Goal: Information Seeking & Learning: Learn about a topic

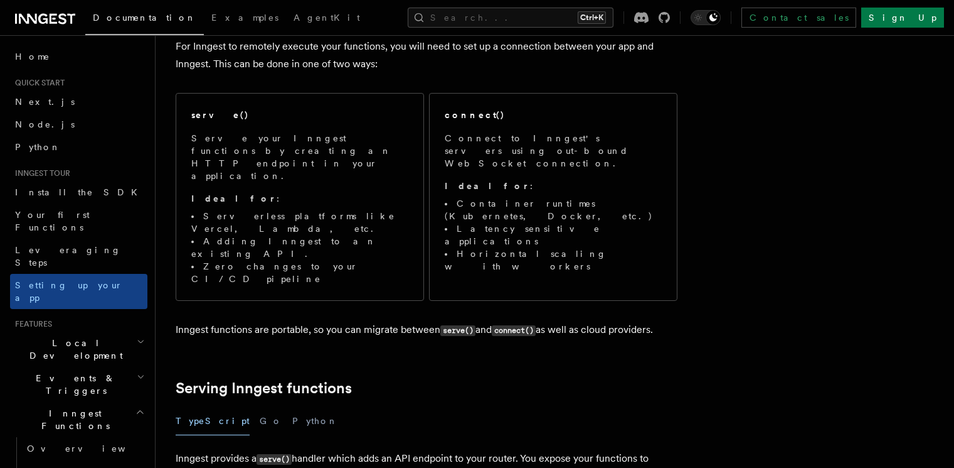
scroll to position [130, 0]
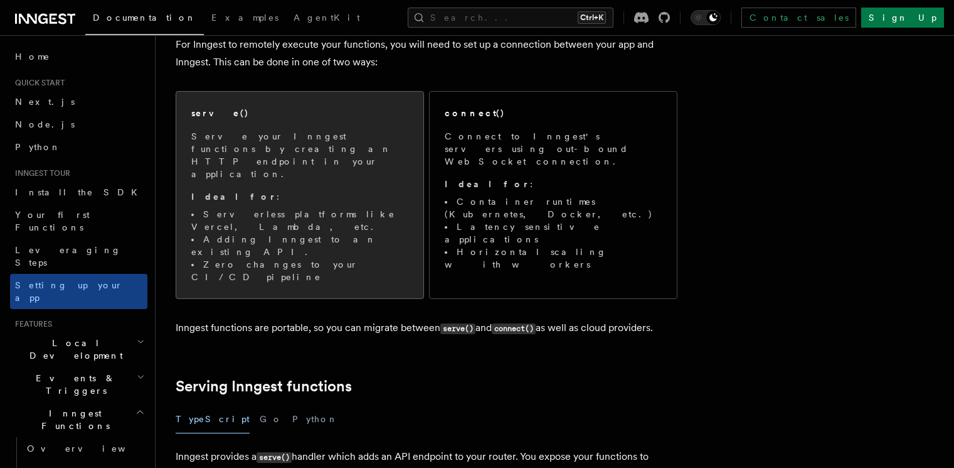
click at [289, 258] on li "Zero changes to your CI/CD pipeline" at bounding box center [299, 270] width 217 height 25
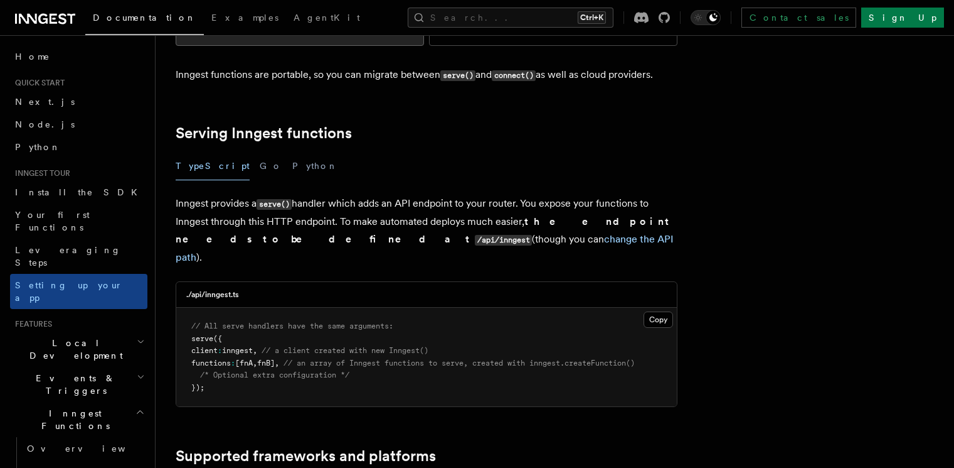
scroll to position [384, 0]
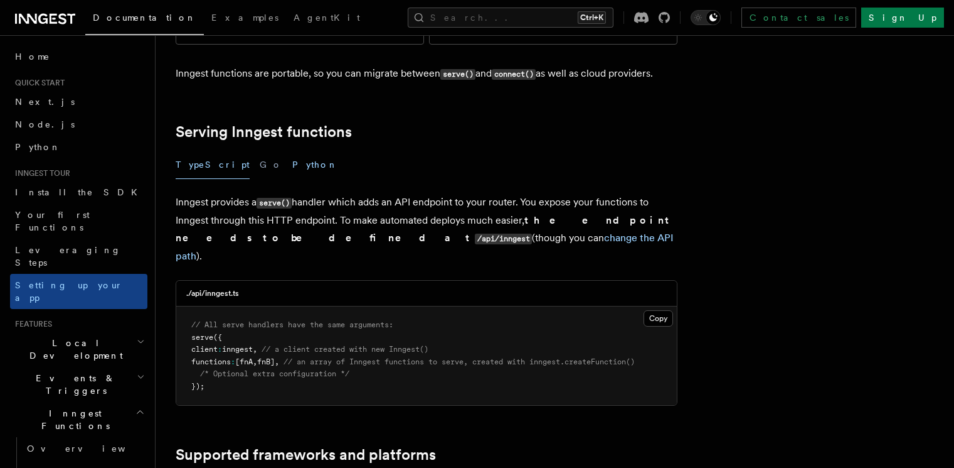
click at [292, 151] on button "Python" at bounding box center [315, 165] width 46 height 28
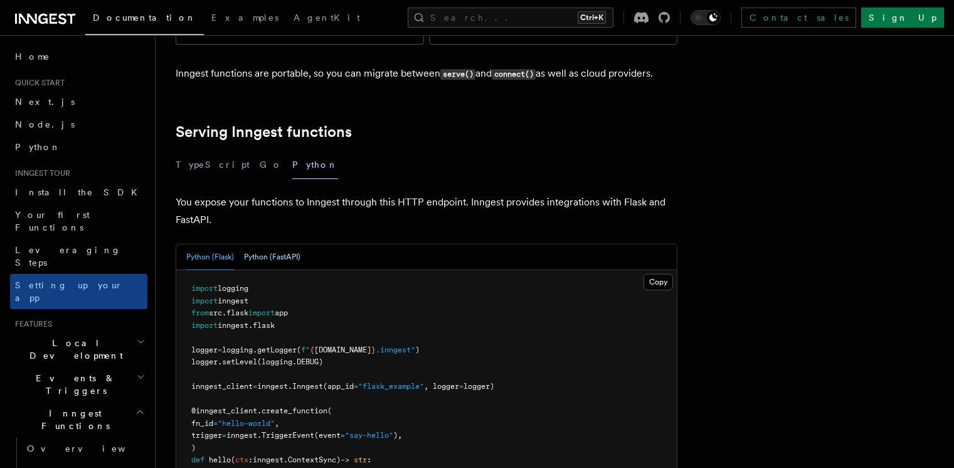
click at [296, 244] on button "Python (FastAPI)" at bounding box center [272, 257] width 56 height 26
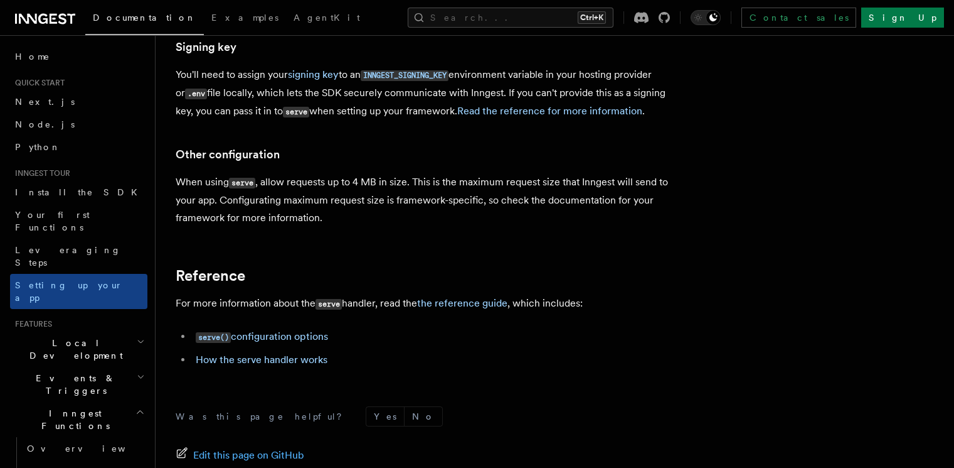
scroll to position [962, 0]
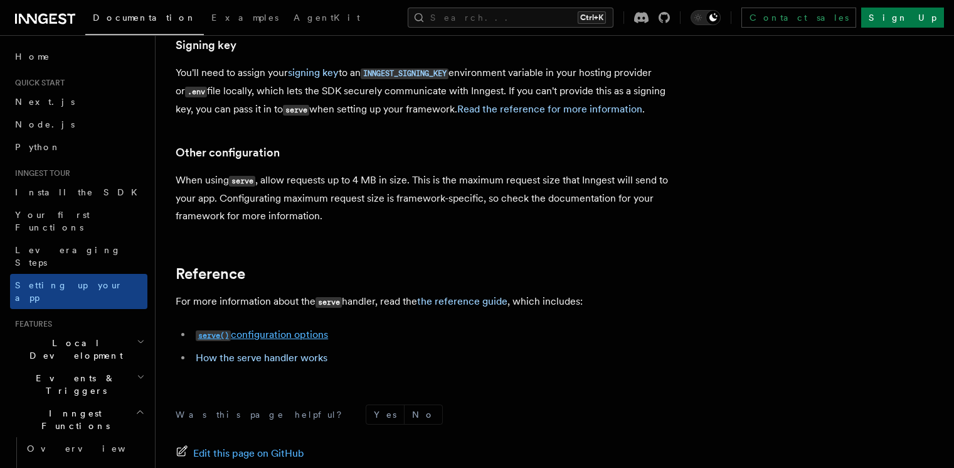
click at [264, 328] on link "serve() configuration options" at bounding box center [262, 334] width 132 height 12
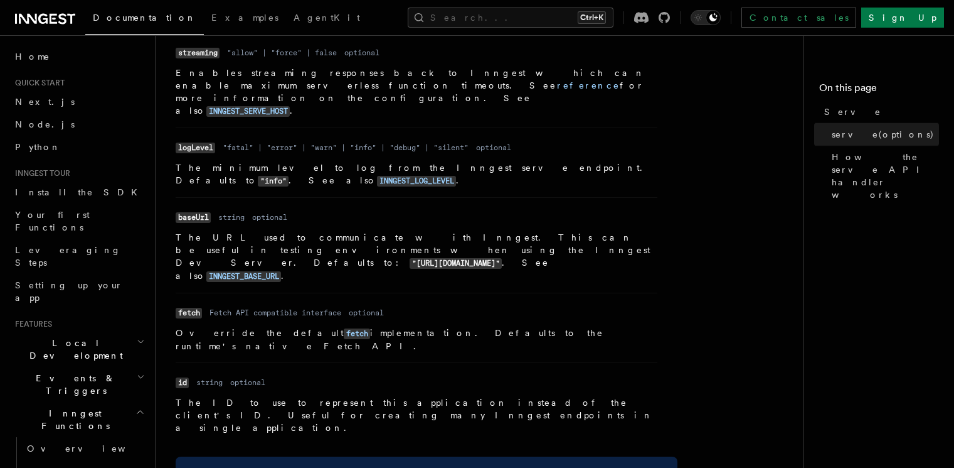
scroll to position [1271, 0]
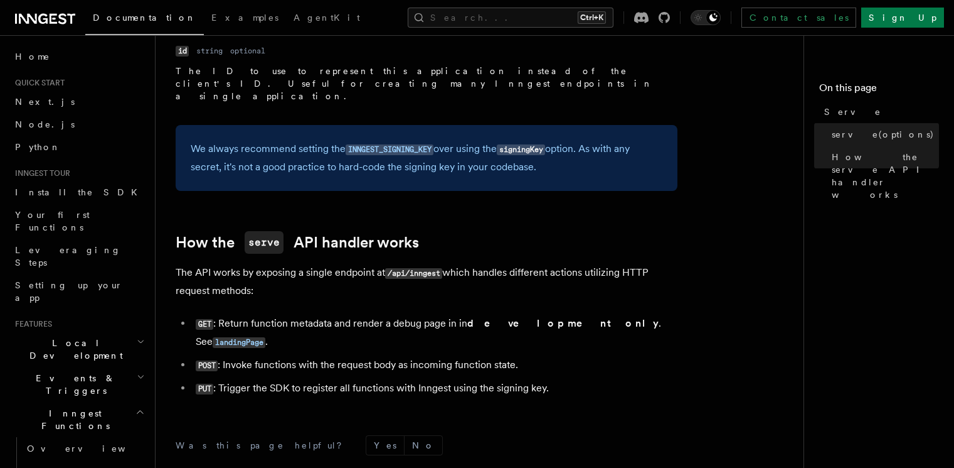
drag, startPoint x: 448, startPoint y: 114, endPoint x: 452, endPoint y: 129, distance: 15.1
click at [452, 264] on p "The API works by exposing a single endpoint at /api/inngest which handles diffe…" at bounding box center [427, 282] width 502 height 36
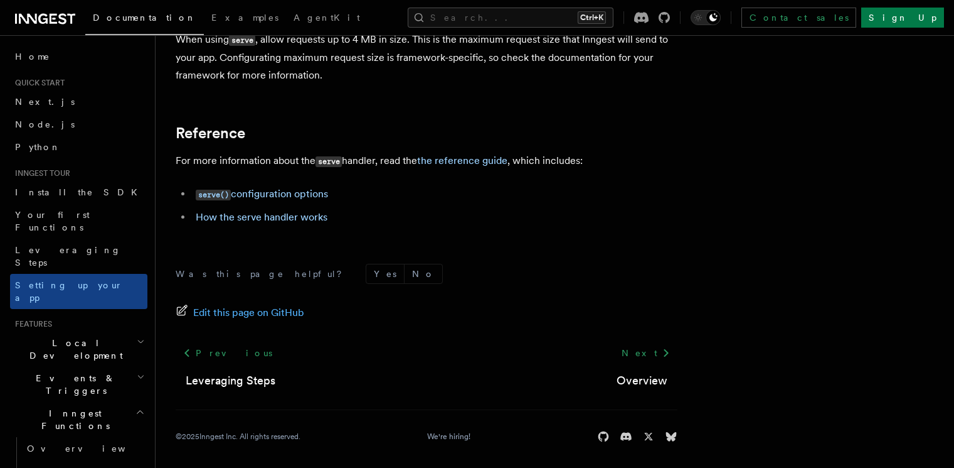
scroll to position [962, 0]
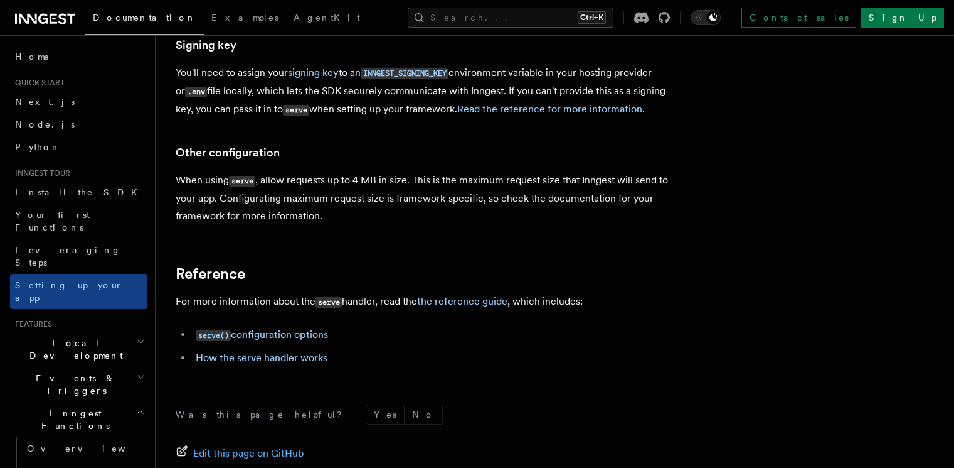
click at [88, 464] on span "Steps & Workflows" at bounding box center [81, 476] width 118 height 25
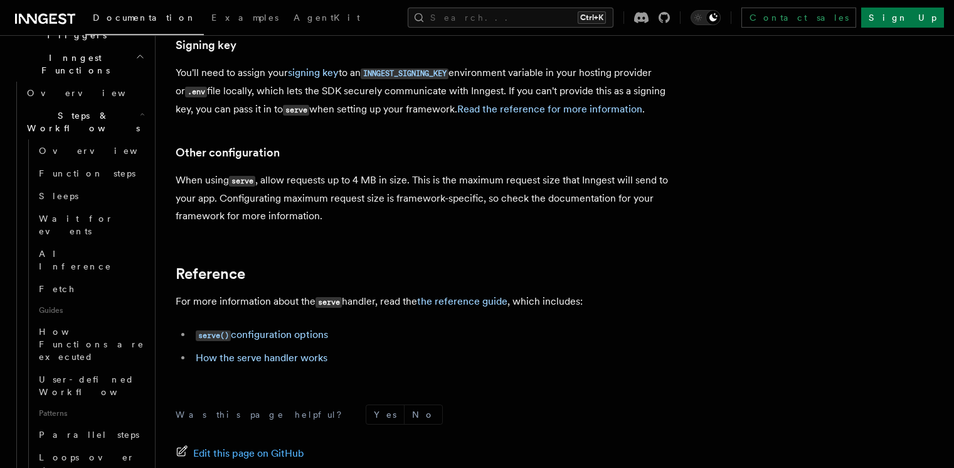
scroll to position [424, 0]
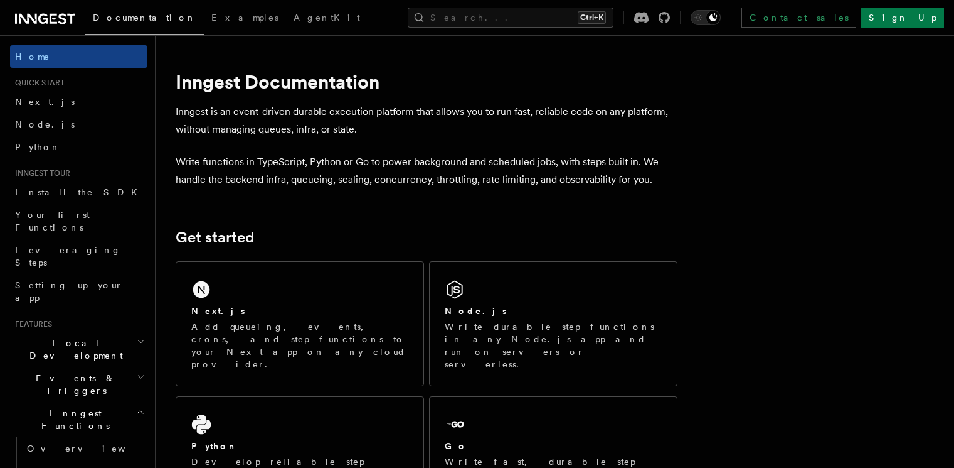
click at [48, 16] on icon at bounding box center [45, 18] width 60 height 15
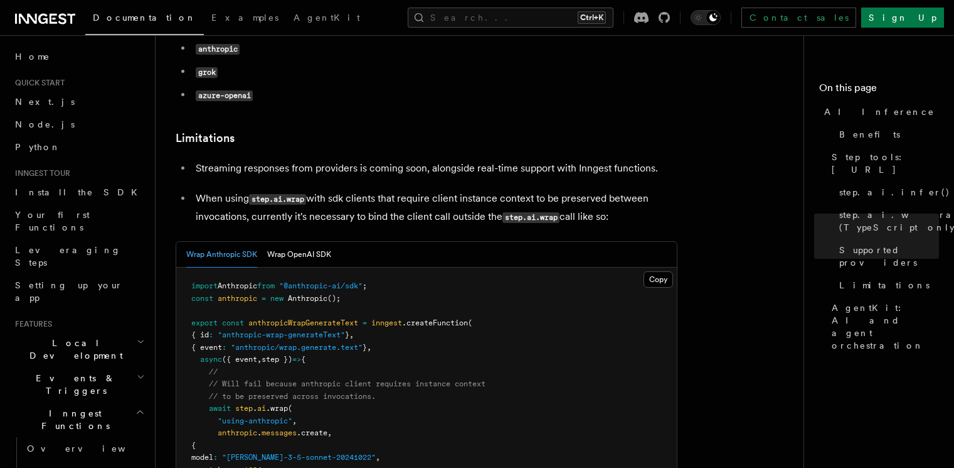
scroll to position [1892, 0]
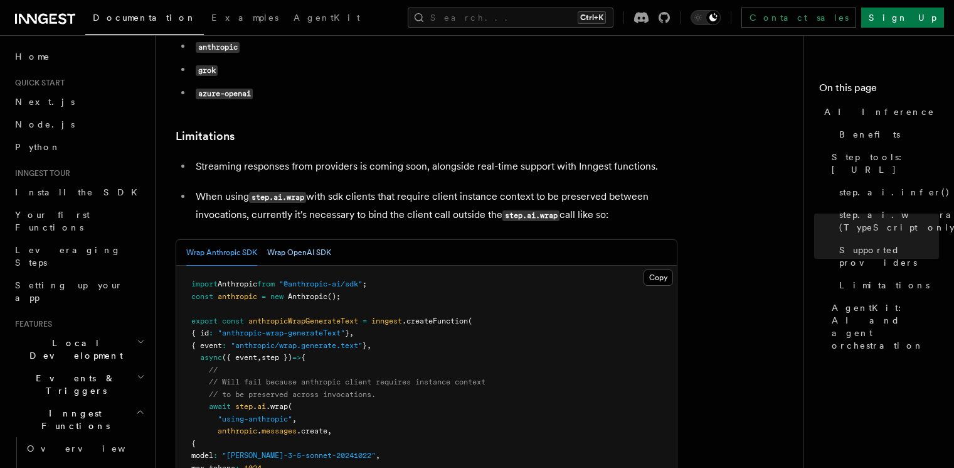
click at [309, 240] on button "Wrap OpenAI SDK" at bounding box center [299, 253] width 64 height 26
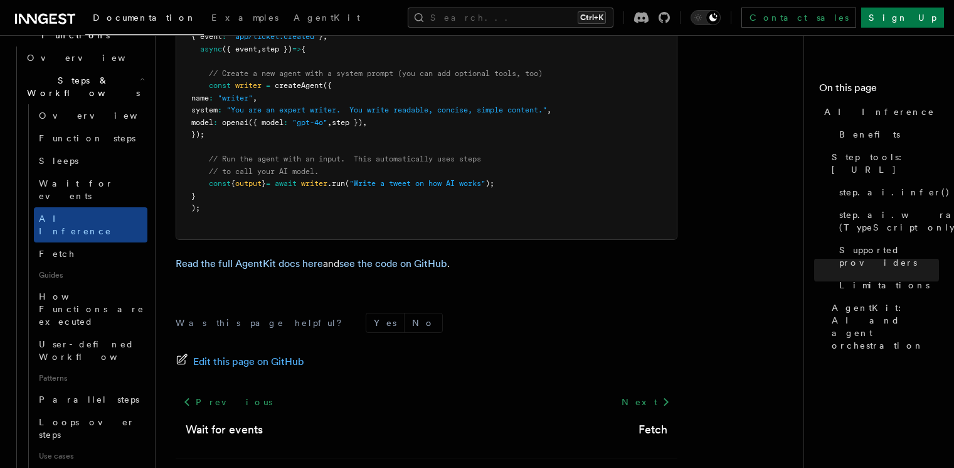
scroll to position [247, 0]
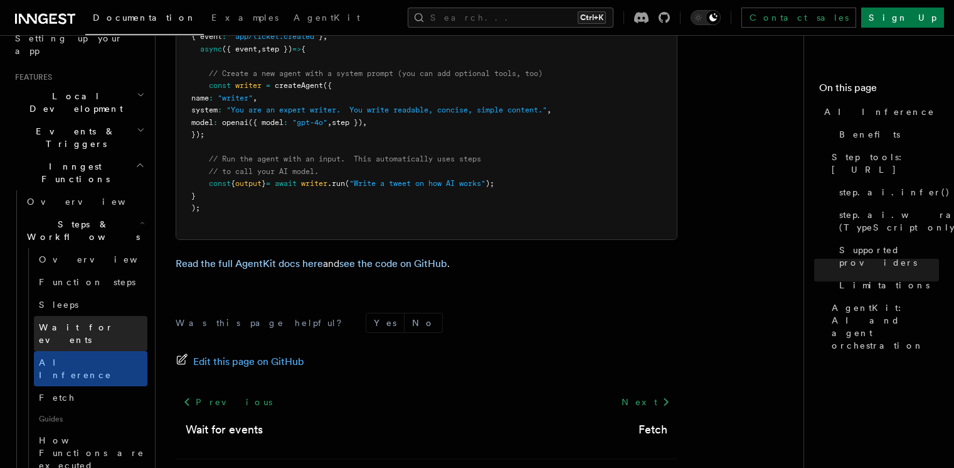
click at [63, 316] on link "Wait for events" at bounding box center [91, 333] width 114 height 35
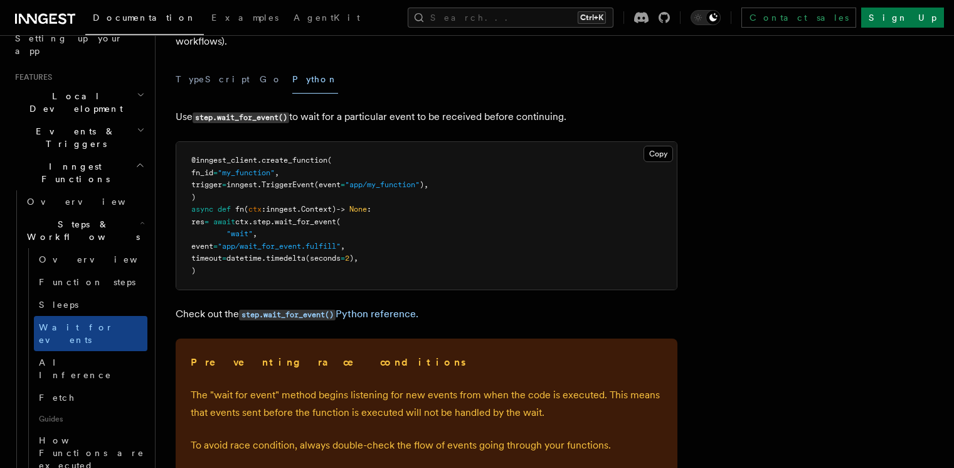
scroll to position [127, 0]
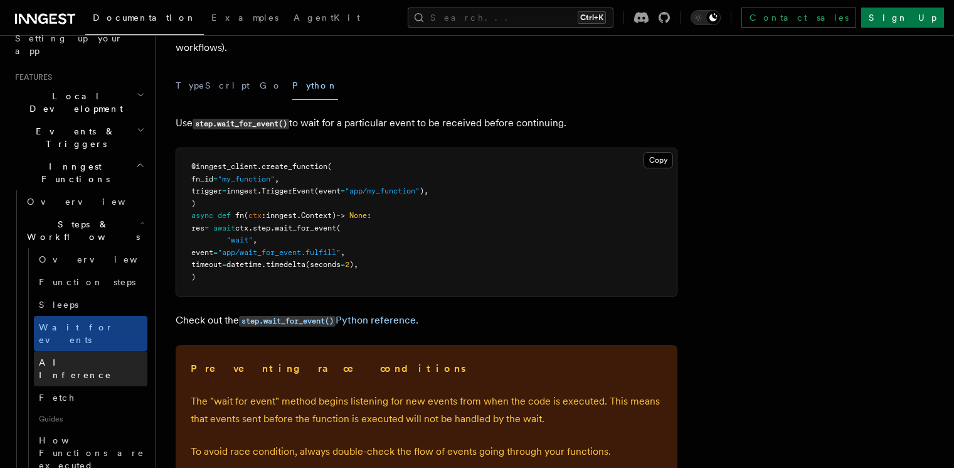
click at [79, 357] on span "AI Inference" at bounding box center [75, 368] width 73 height 23
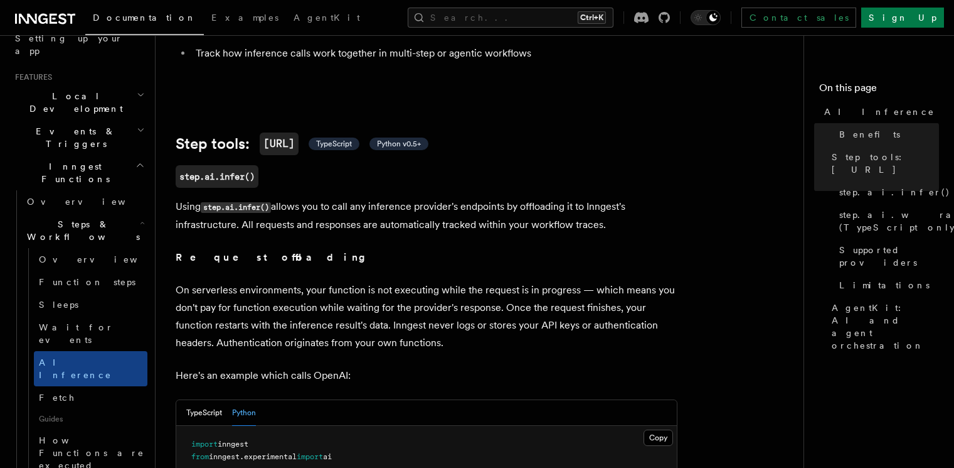
scroll to position [397, 0]
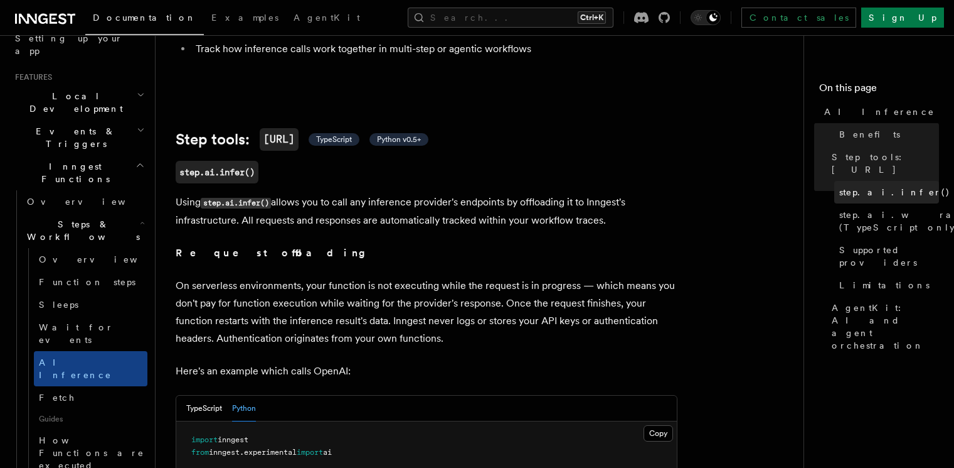
click at [840, 186] on span "step.ai.infer()" at bounding box center [895, 192] width 111 height 13
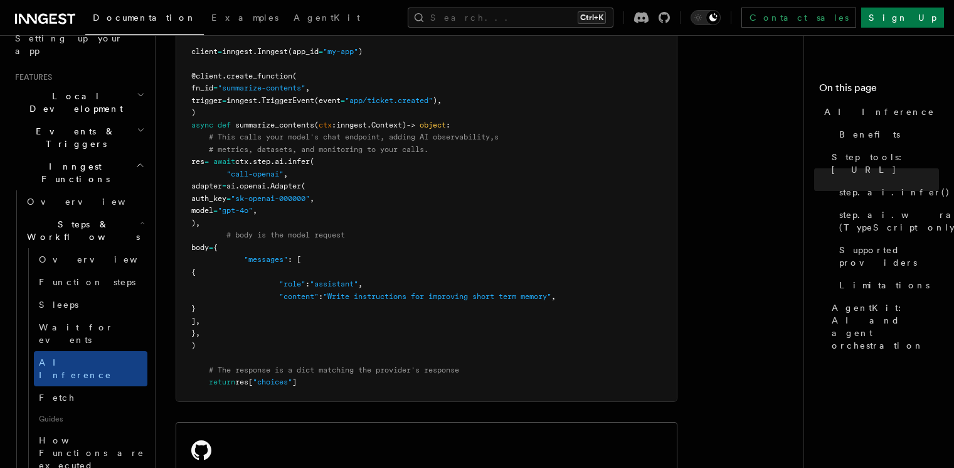
scroll to position [812, 0]
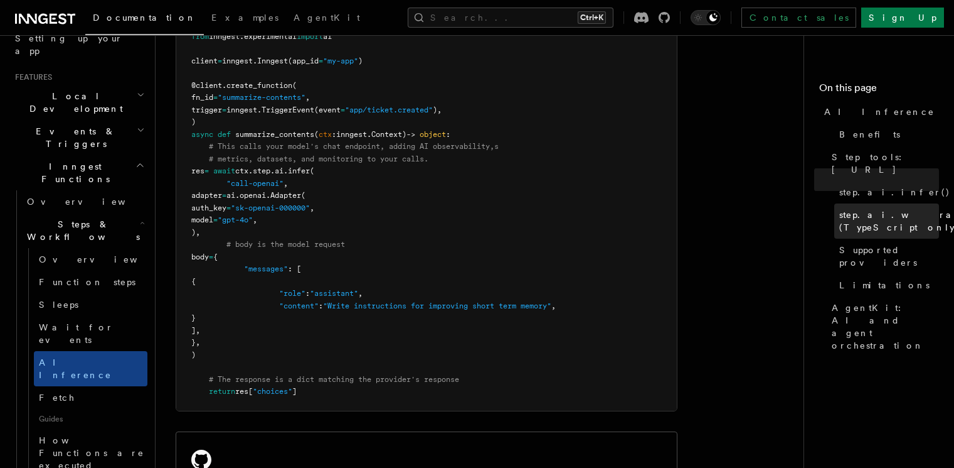
click at [840, 208] on span "step.ai.wrap() (TypeScript only)" at bounding box center [907, 220] width 135 height 25
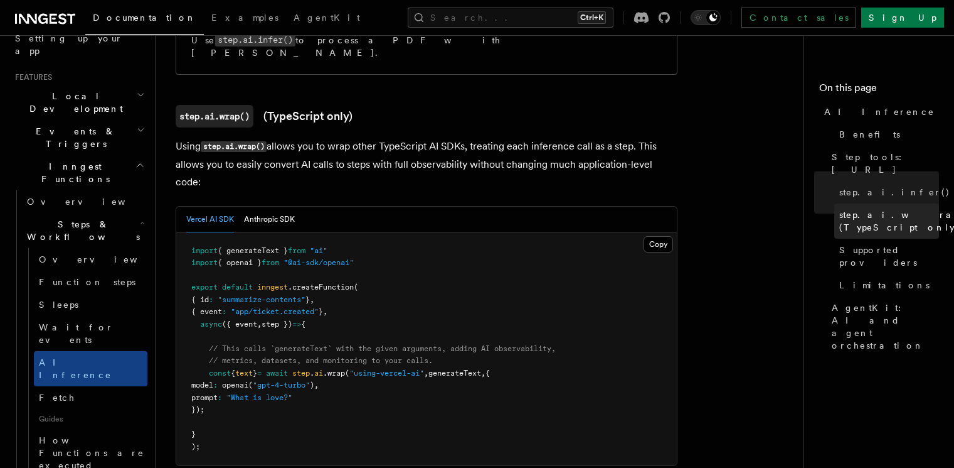
scroll to position [1285, 0]
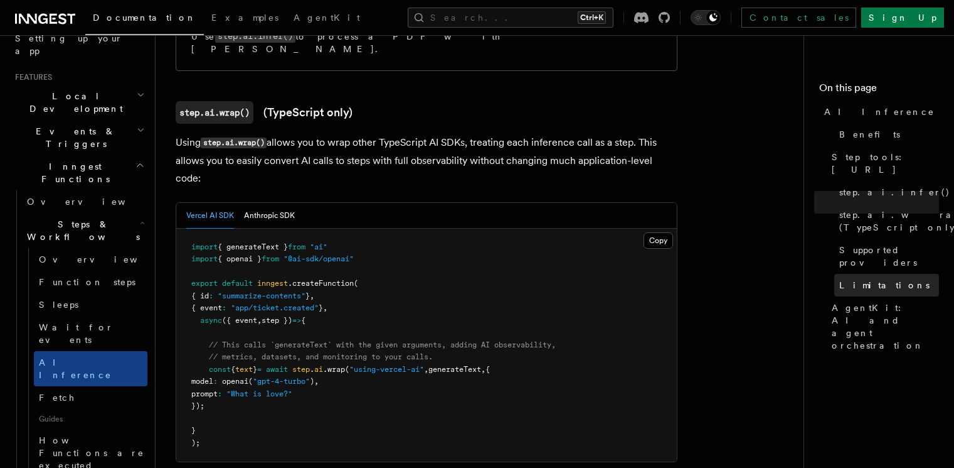
click at [835, 274] on link "Limitations" at bounding box center [887, 285] width 105 height 23
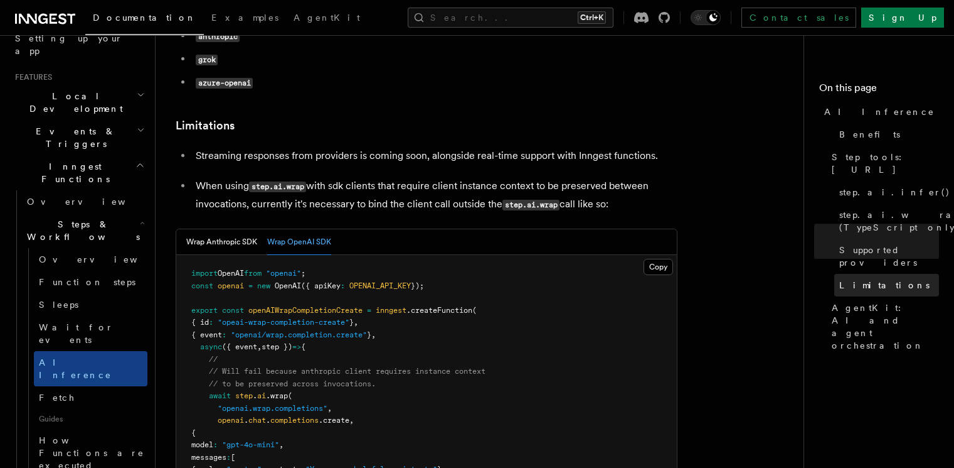
scroll to position [1904, 0]
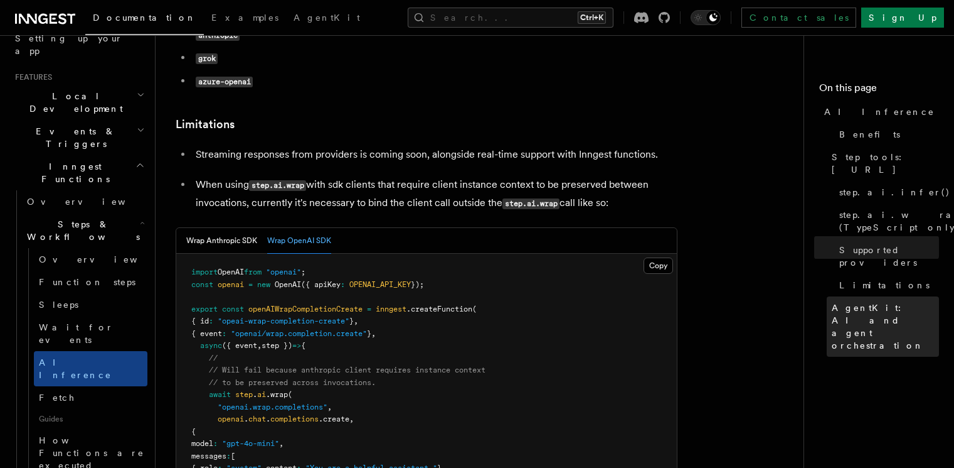
click at [832, 301] on span "AgentKit: AI and agent orchestration" at bounding box center [885, 326] width 107 height 50
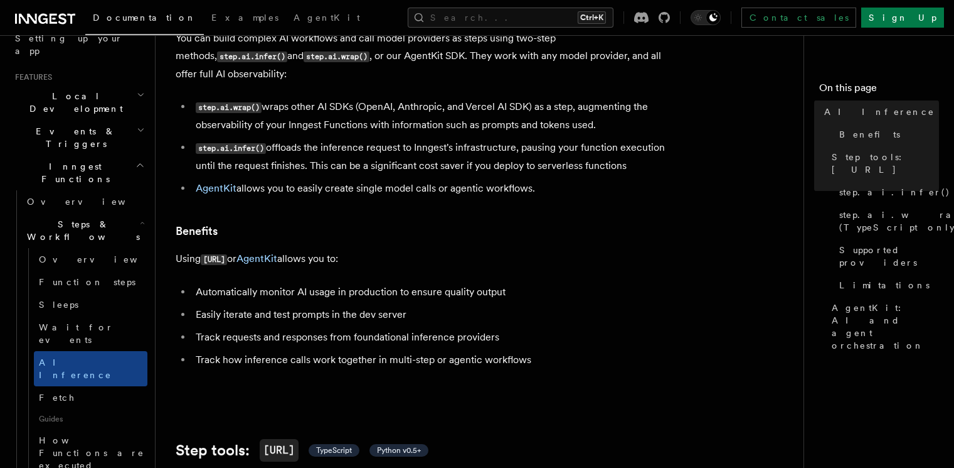
scroll to position [88, 0]
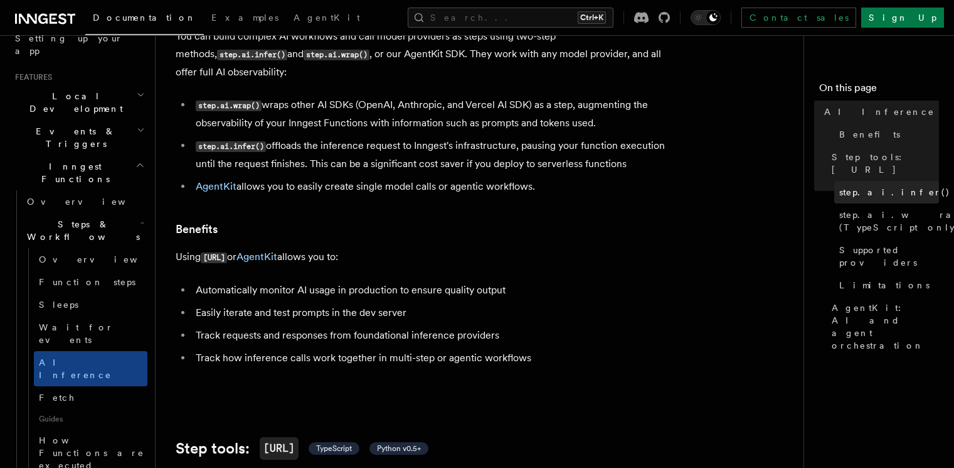
click at [835, 183] on link "step.ai.infer()" at bounding box center [887, 192] width 105 height 23
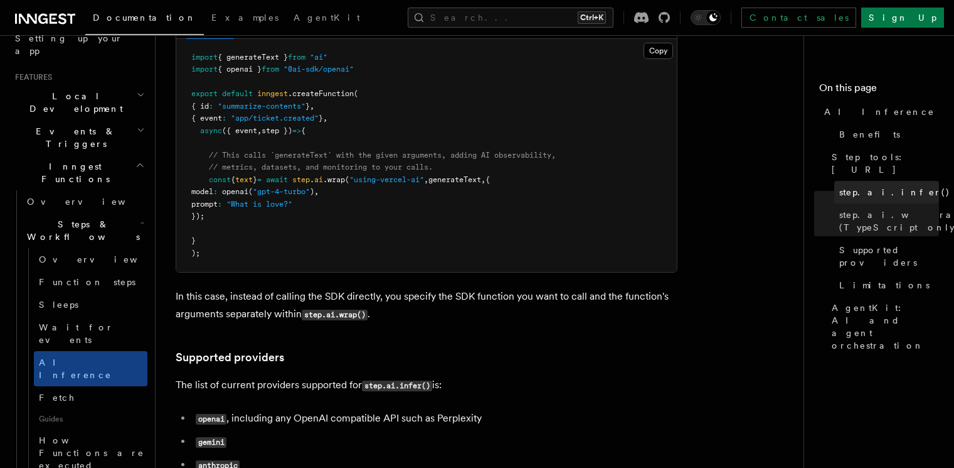
scroll to position [1403, 0]
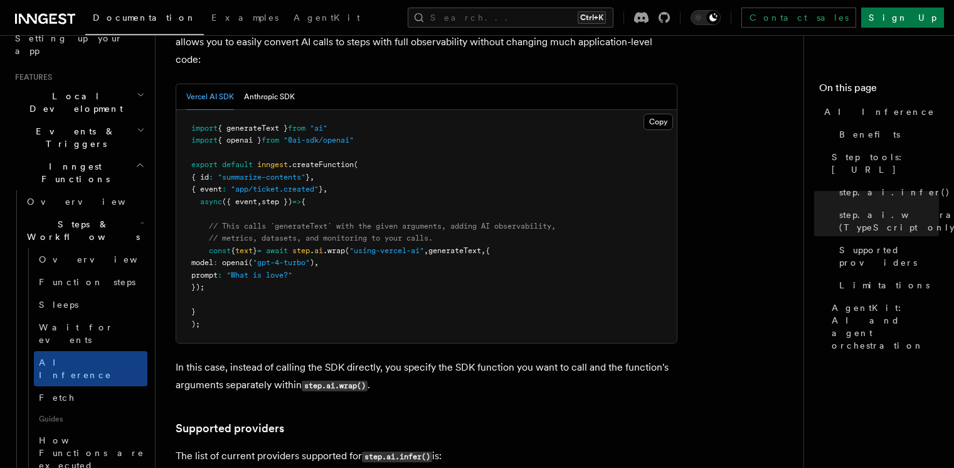
click at [44, 13] on icon at bounding box center [45, 18] width 60 height 15
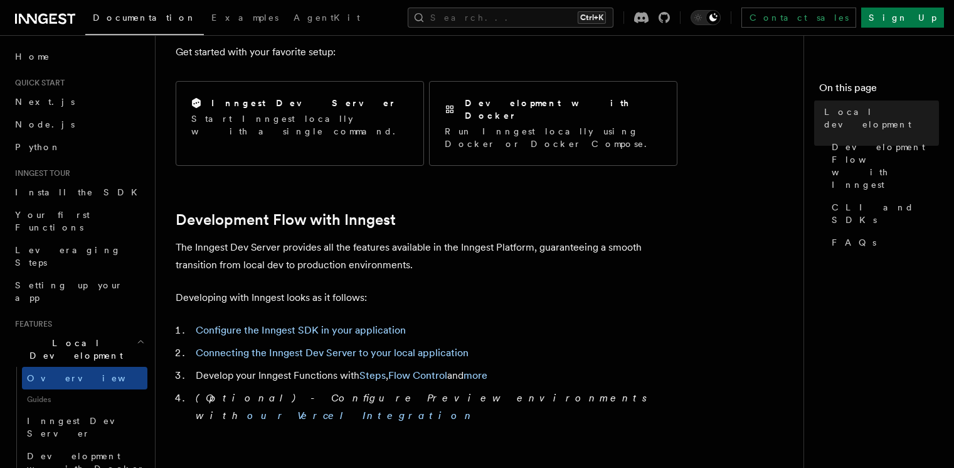
scroll to position [489, 0]
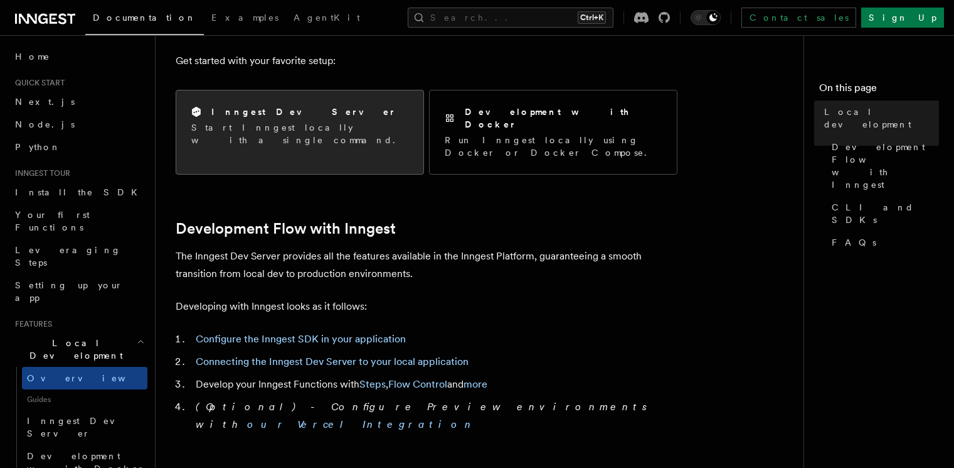
click at [334, 142] on div "Inngest Dev Server Start Inngest locally with a single command." at bounding box center [299, 125] width 247 height 71
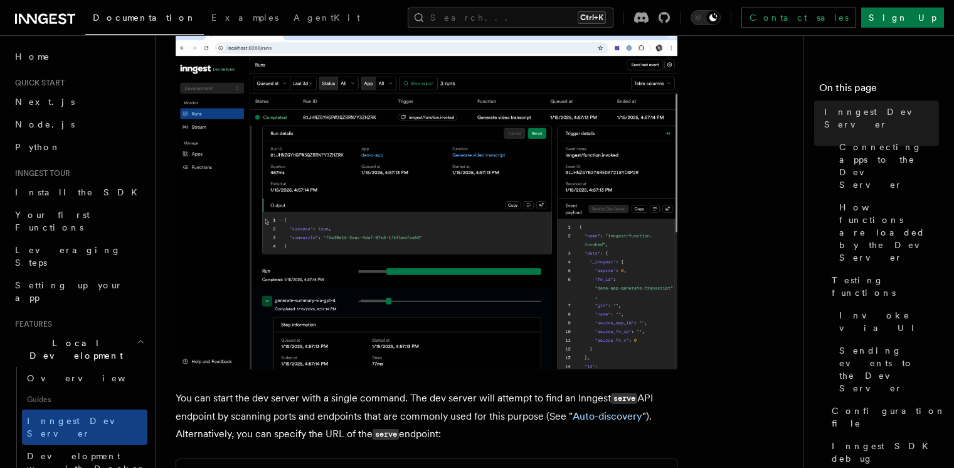
scroll to position [176, 0]
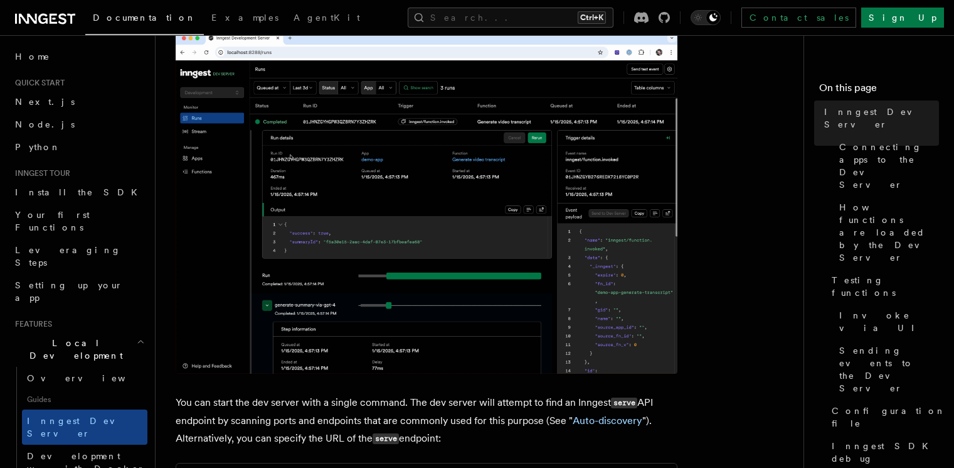
click at [240, 463] on button "Docker" at bounding box center [243, 476] width 24 height 26
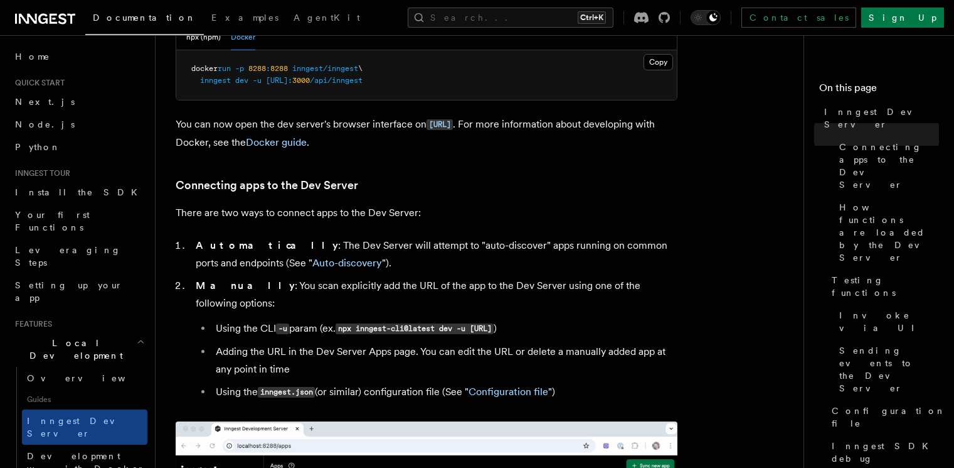
scroll to position [618, 0]
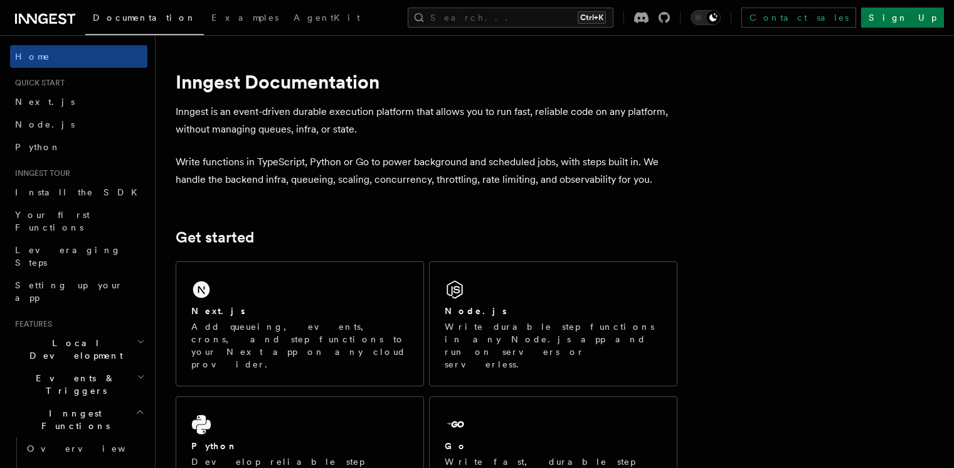
click at [61, 21] on icon at bounding box center [45, 18] width 60 height 15
click at [136, 407] on icon "button" at bounding box center [140, 412] width 9 height 10
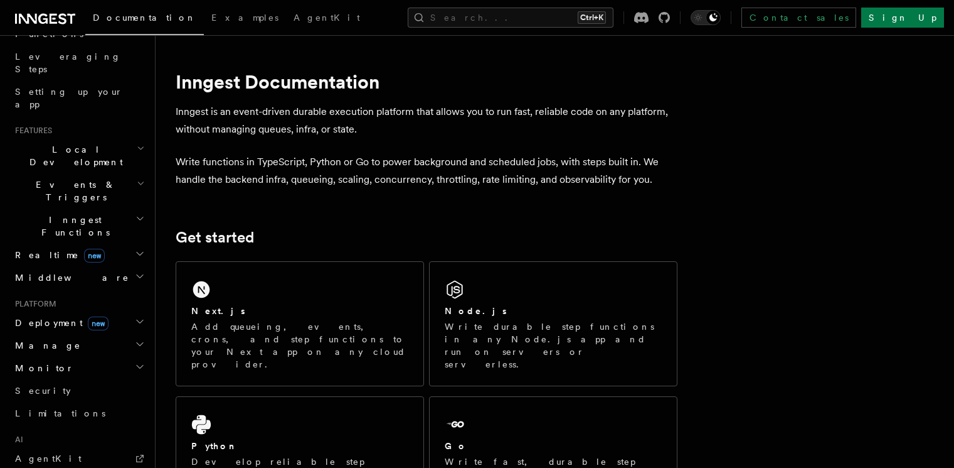
scroll to position [188, 0]
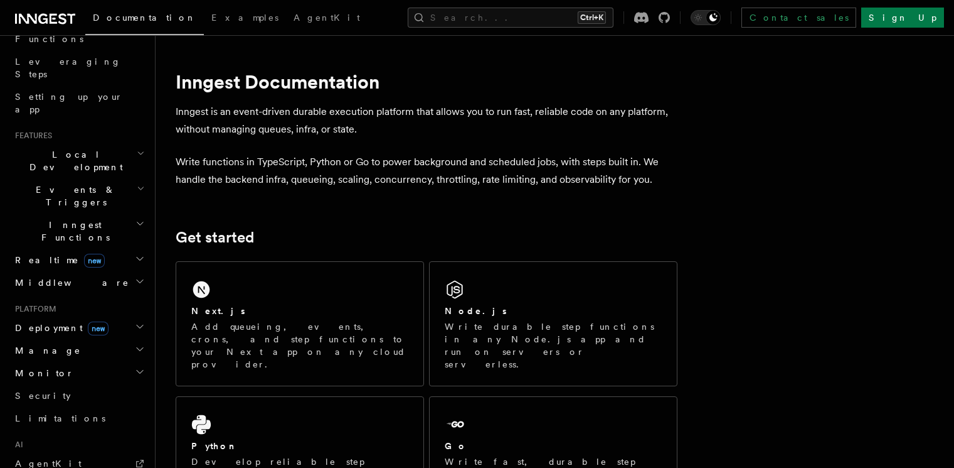
click at [120, 249] on h2 "Realtime new" at bounding box center [78, 260] width 137 height 23
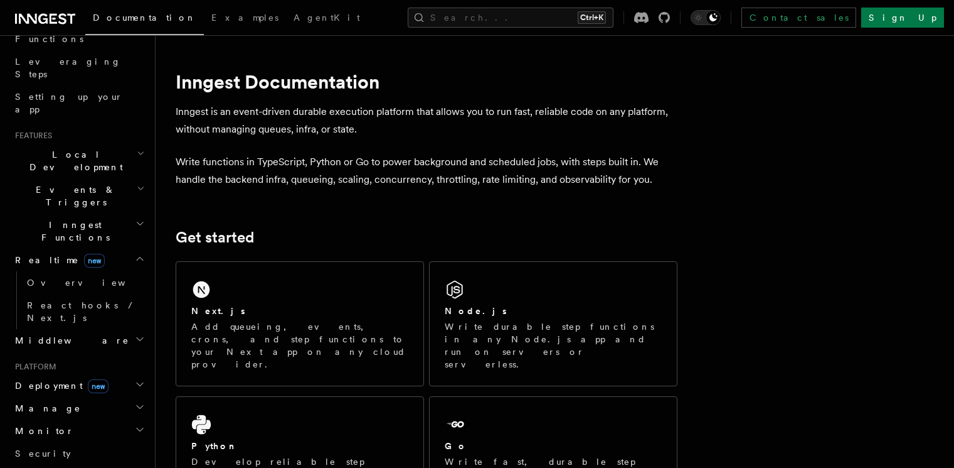
click at [122, 249] on h2 "Realtime new" at bounding box center [78, 260] width 137 height 23
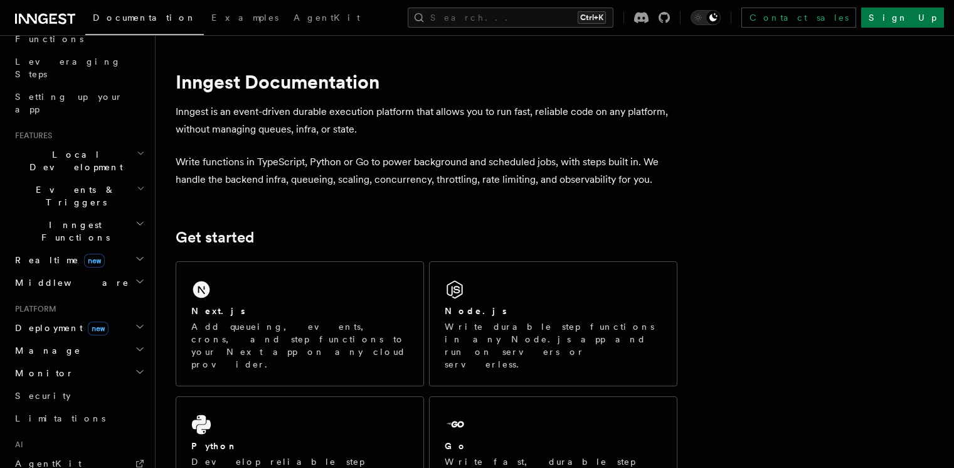
click at [136, 218] on icon "button" at bounding box center [140, 223] width 9 height 10
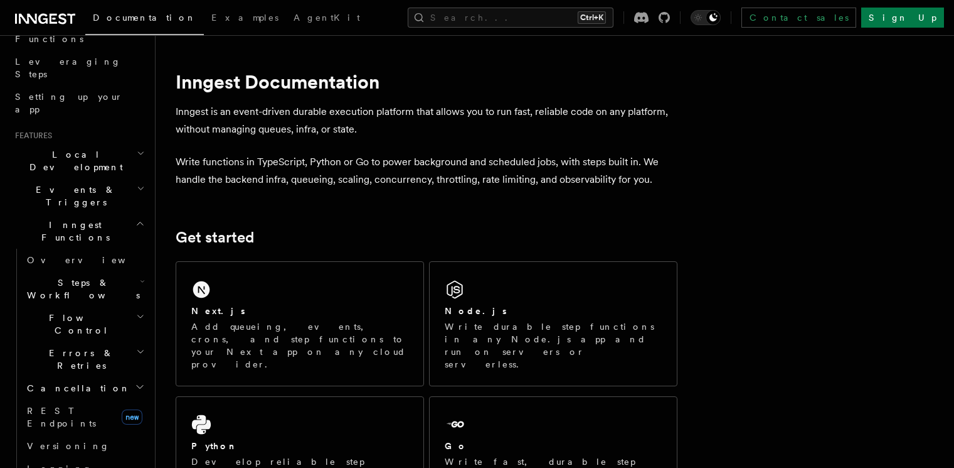
scroll to position [233, 0]
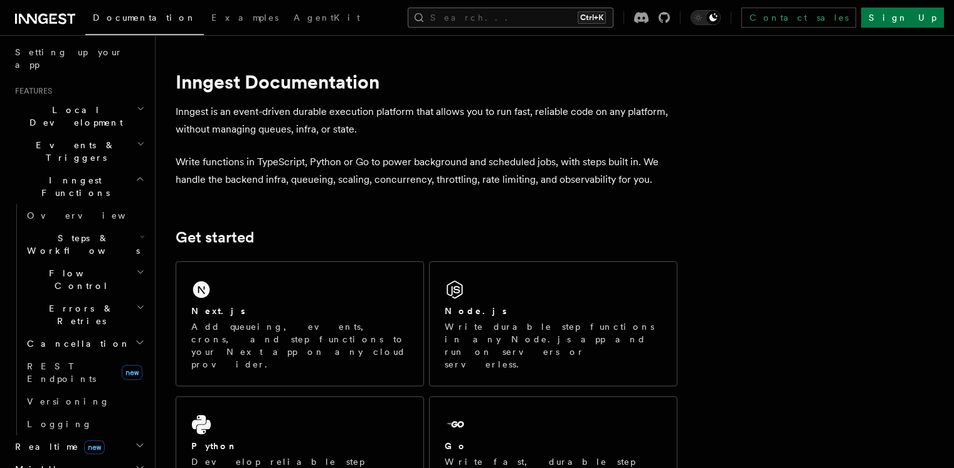
click at [515, 20] on button "Search... Ctrl+K" at bounding box center [511, 18] width 206 height 20
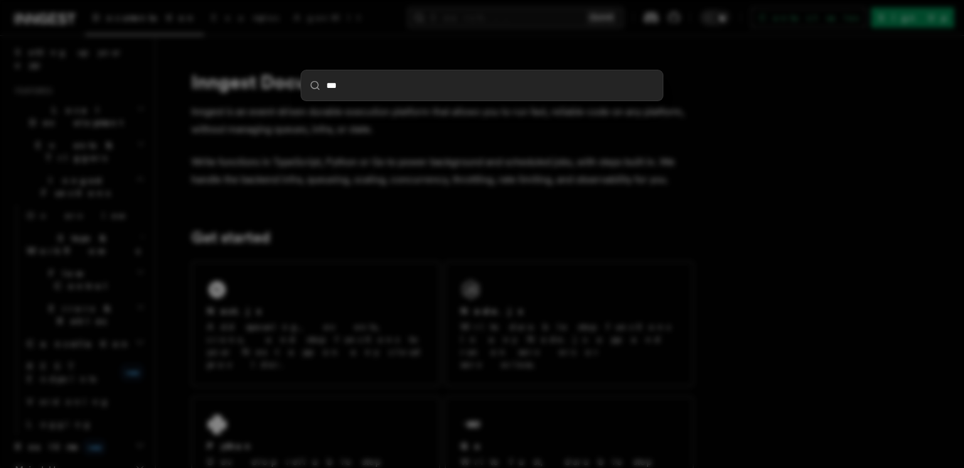
type input "****"
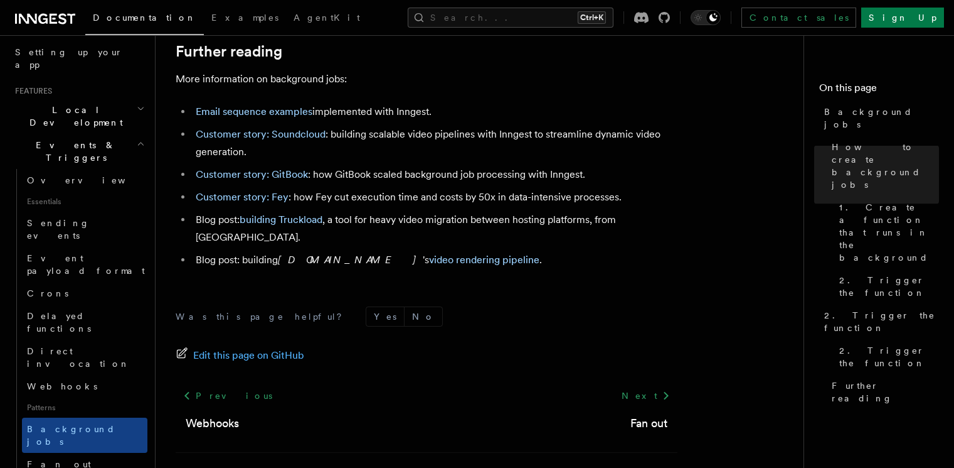
scroll to position [1523, 0]
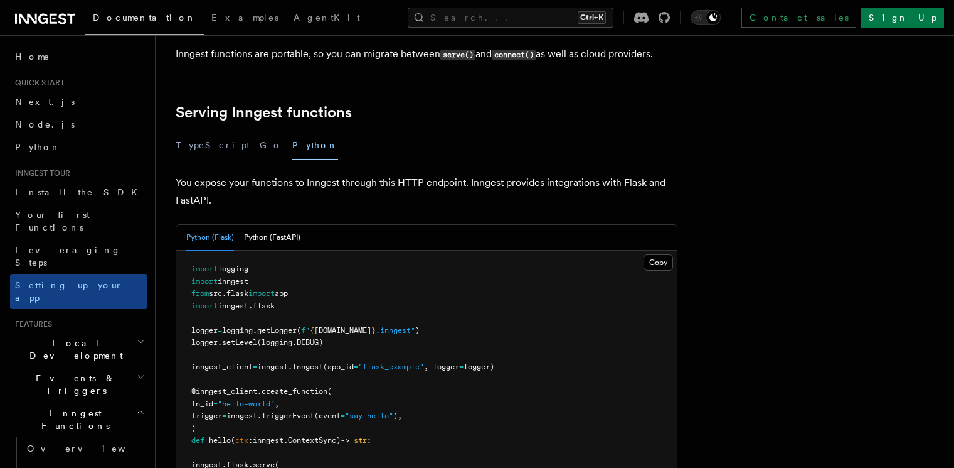
scroll to position [405, 0]
click at [293, 223] on button "Python (FastAPI)" at bounding box center [272, 236] width 56 height 26
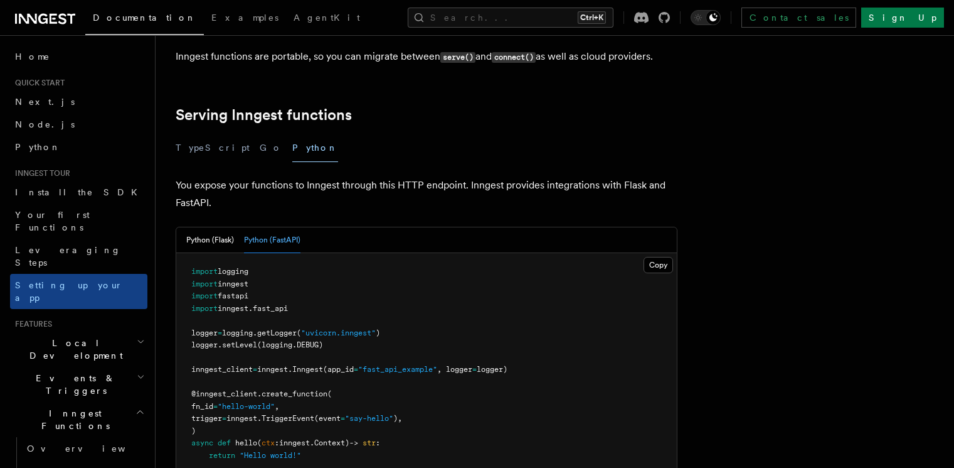
scroll to position [0, 0]
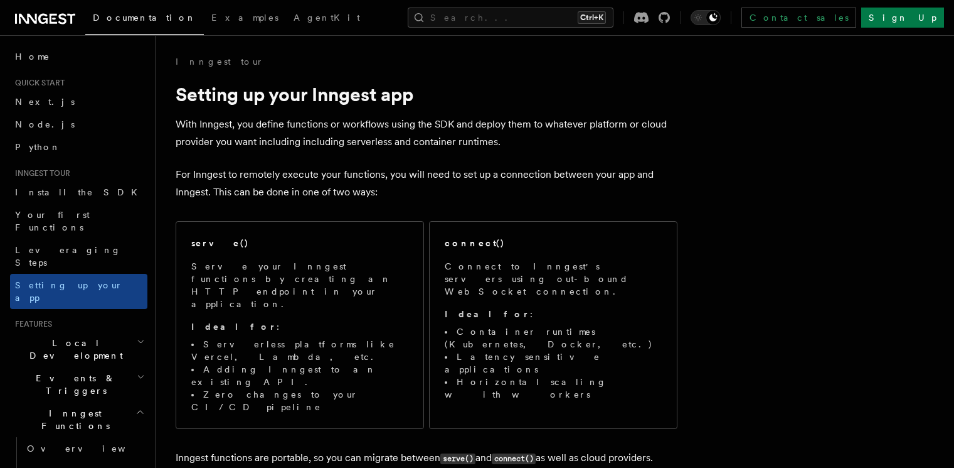
click at [378, 288] on span "Serve your Inngest functions by creating an HTTP endpoint in your application. …" at bounding box center [299, 336] width 217 height 153
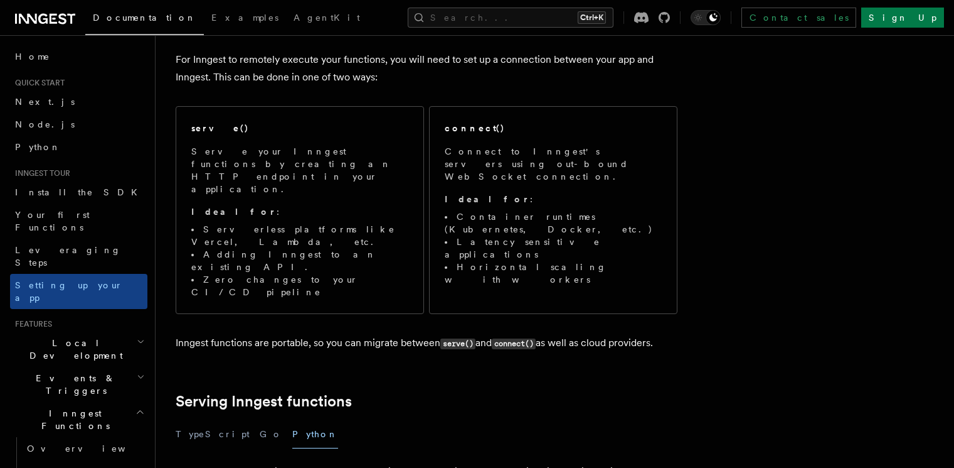
scroll to position [91, 0]
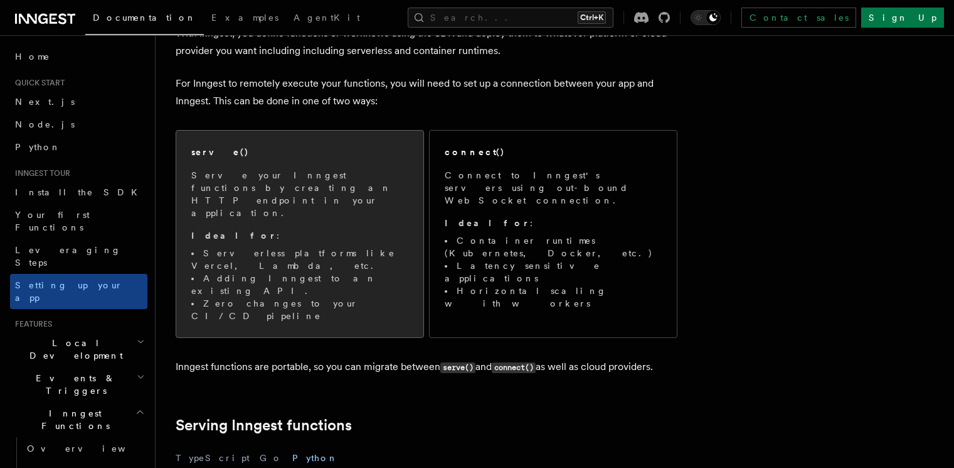
click at [369, 247] on li "Serverless platforms like Vercel, Lambda, etc." at bounding box center [299, 259] width 217 height 25
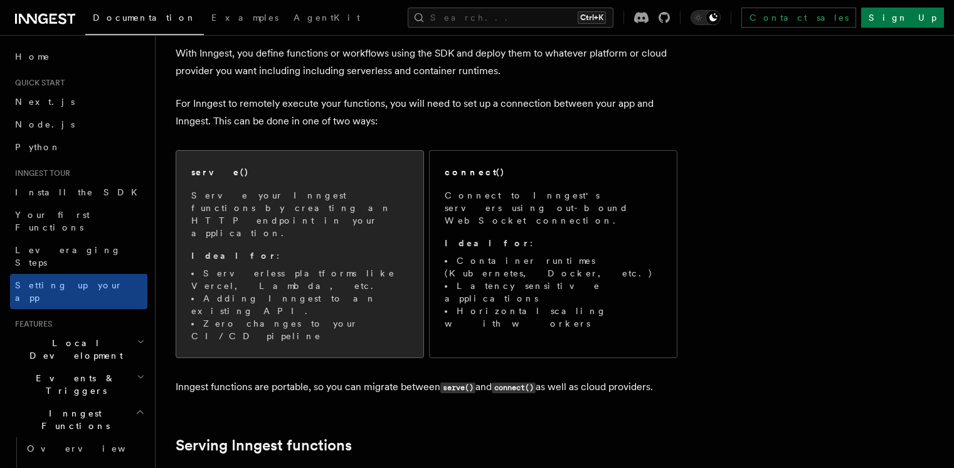
click at [369, 222] on span "Serve your Inngest functions by creating an HTTP endpoint in your application. …" at bounding box center [299, 265] width 217 height 153
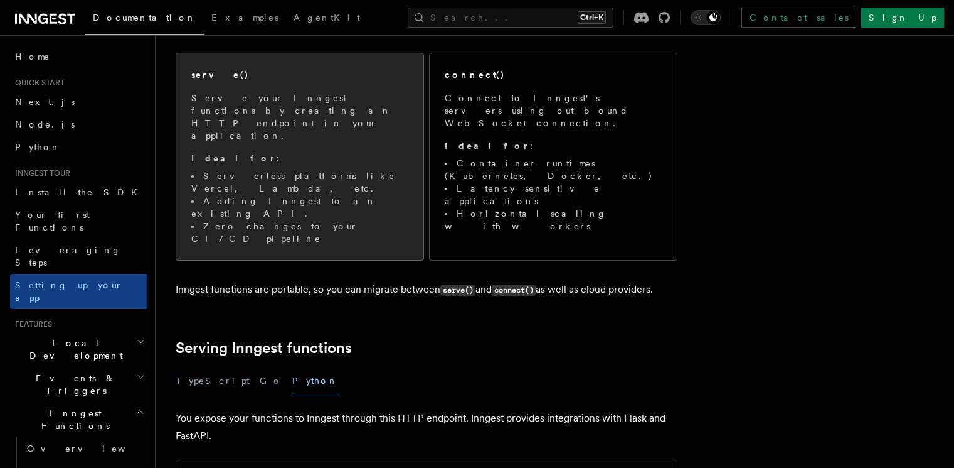
scroll to position [152, 0]
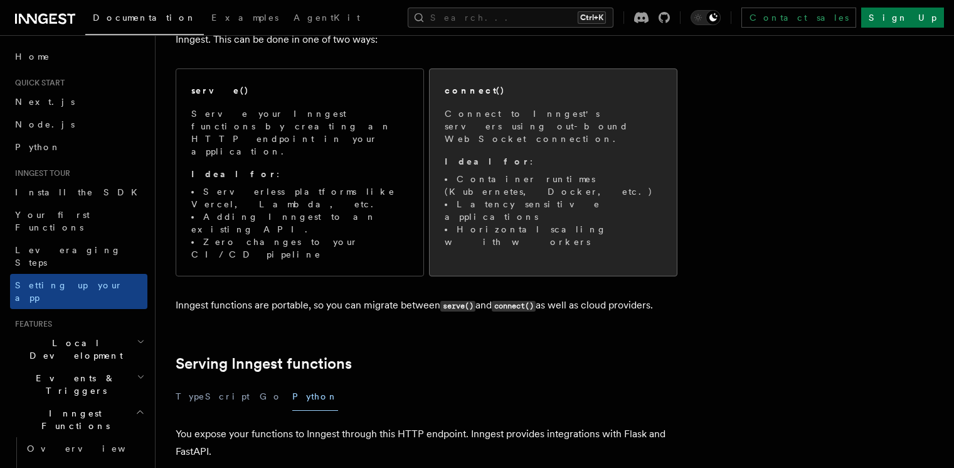
click at [499, 173] on li "Container runtimes (Kubernetes, Docker, etc.)" at bounding box center [553, 185] width 217 height 25
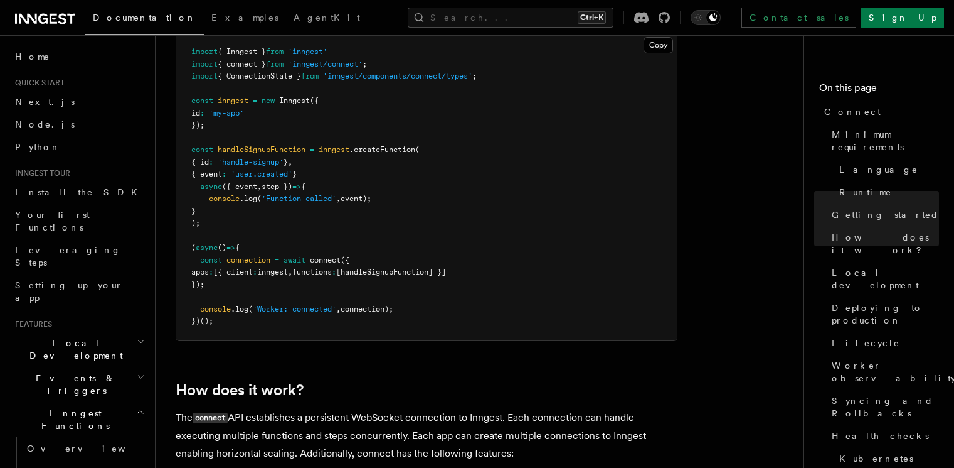
scroll to position [988, 0]
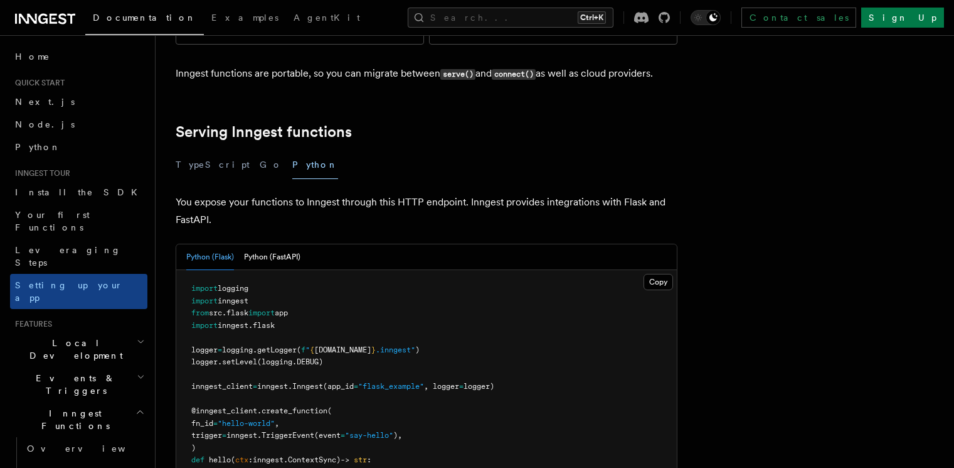
scroll to position [260, 0]
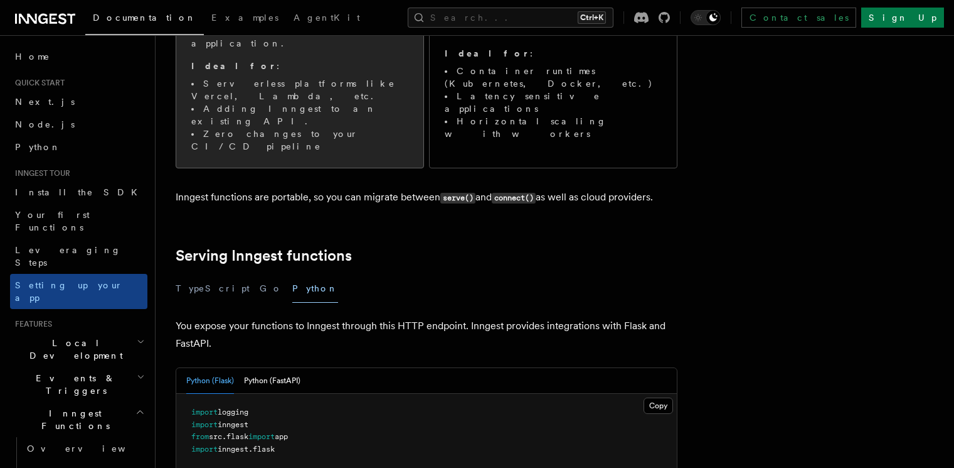
click at [315, 77] on li "Serverless platforms like Vercel, Lambda, etc." at bounding box center [299, 89] width 217 height 25
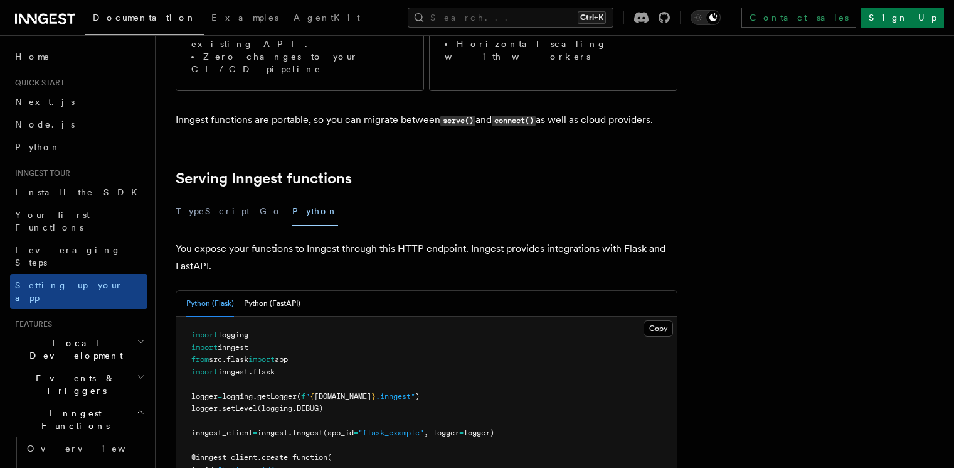
scroll to position [342, 0]
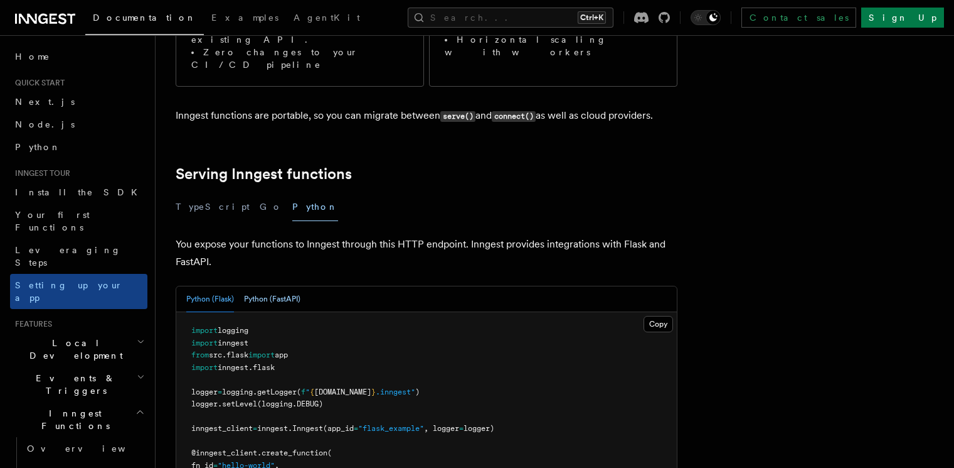
click at [294, 286] on button "Python (FastAPI)" at bounding box center [272, 299] width 56 height 26
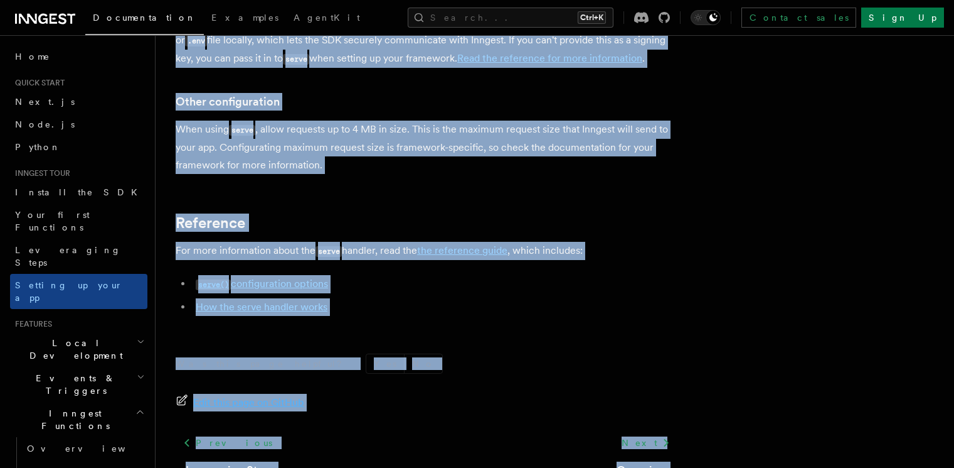
scroll to position [1017, 0]
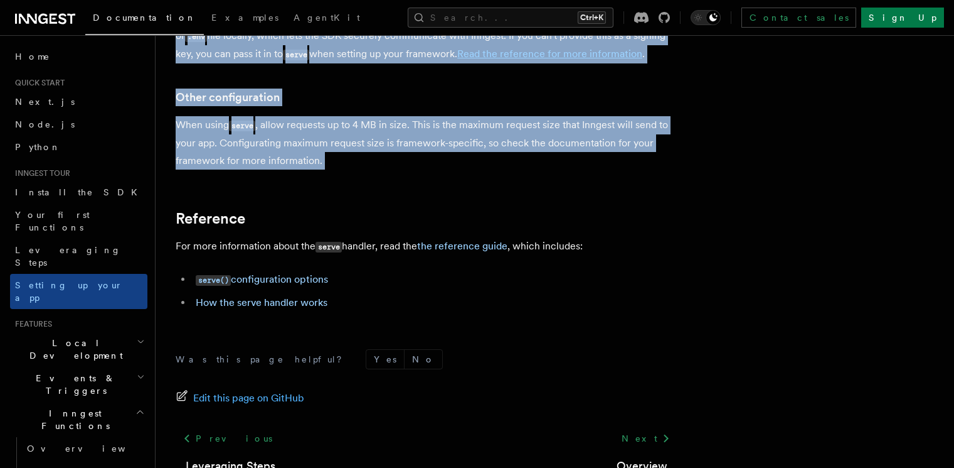
drag, startPoint x: 192, startPoint y: 97, endPoint x: 369, endPoint y: 117, distance: 178.1
copy article "Setting up your Inngest app With Inngest, you define functions or workflows usi…"
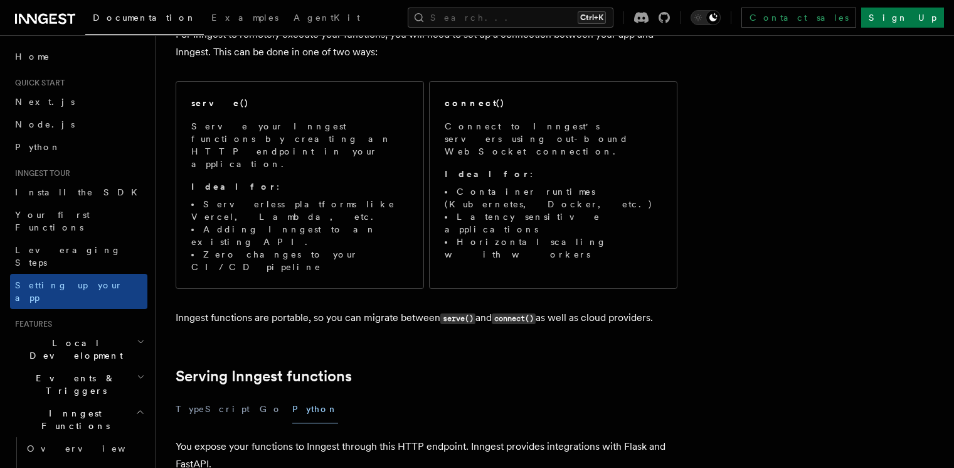
scroll to position [0, 0]
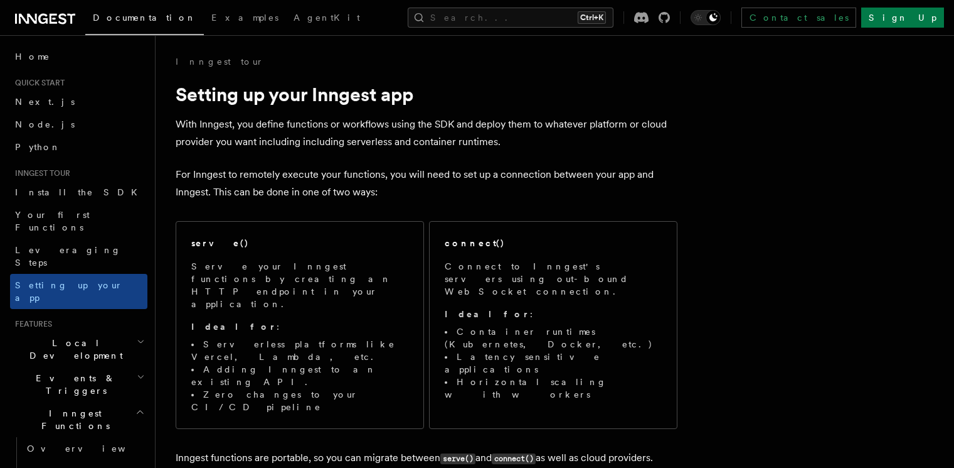
click at [59, 20] on icon at bounding box center [45, 18] width 60 height 15
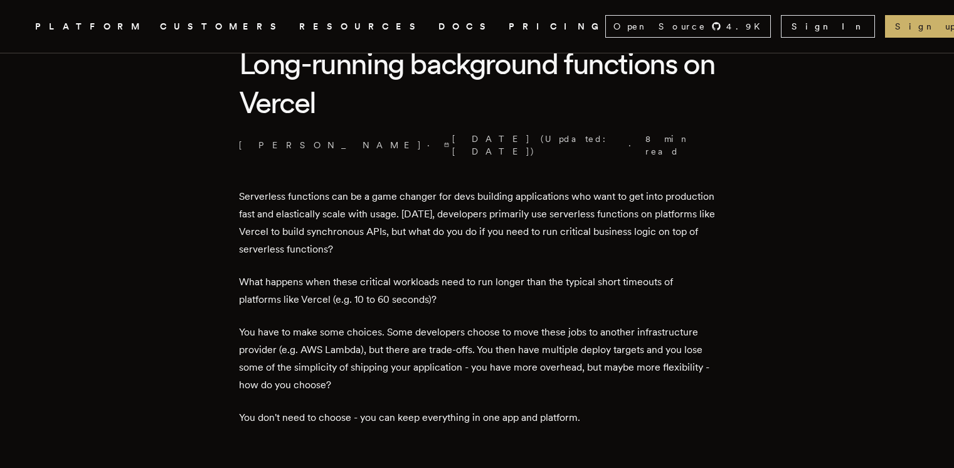
scroll to position [351, 0]
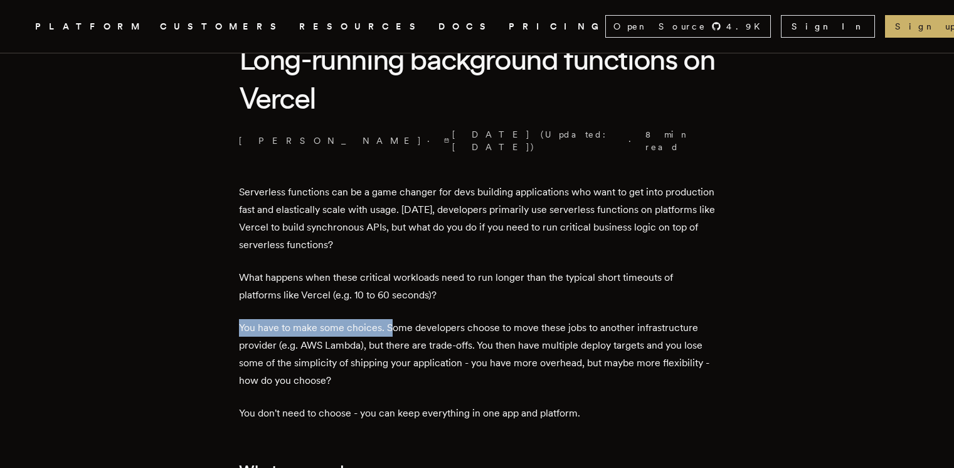
drag, startPoint x: 397, startPoint y: 313, endPoint x: 527, endPoint y: 306, distance: 130.1
click at [594, 328] on p "You have to make some choices. Some developers choose to move these jobs to ano…" at bounding box center [477, 354] width 477 height 70
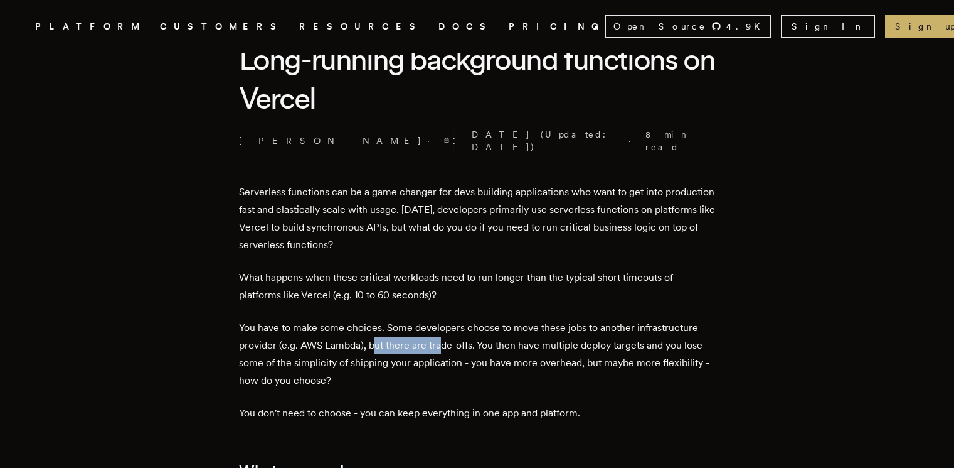
drag, startPoint x: 379, startPoint y: 335, endPoint x: 446, endPoint y: 334, distance: 66.5
click at [446, 334] on p "You have to make some choices. Some developers choose to move these jobs to ano…" at bounding box center [477, 354] width 477 height 70
click at [499, 331] on p "You have to make some choices. Some developers choose to move these jobs to ano…" at bounding box center [477, 354] width 477 height 70
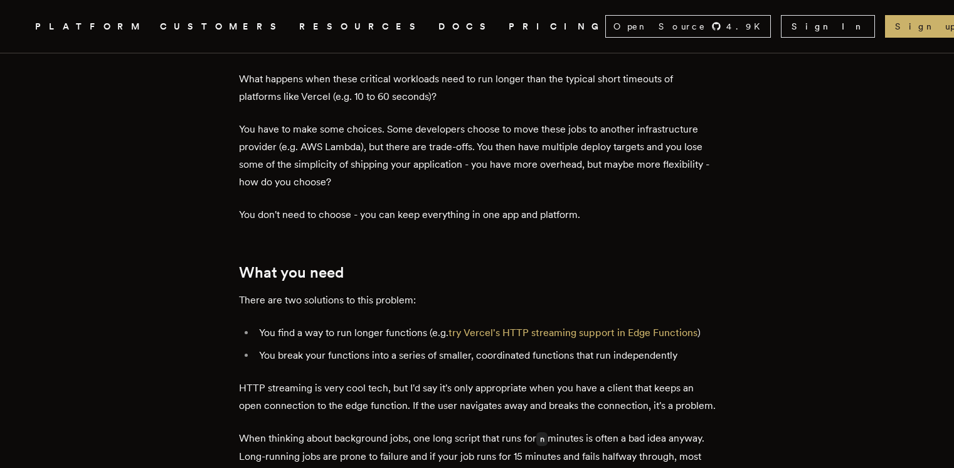
scroll to position [551, 0]
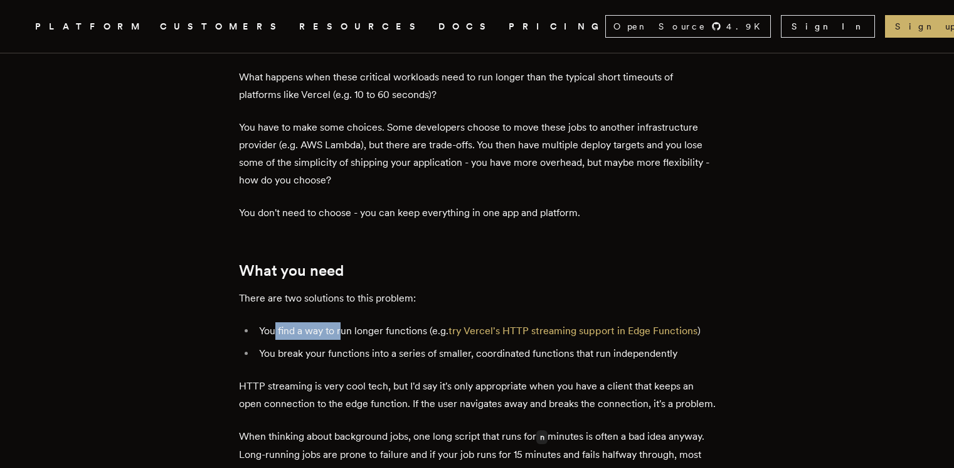
drag, startPoint x: 277, startPoint y: 320, endPoint x: 347, endPoint y: 321, distance: 69.7
click at [347, 322] on li "You find a way to run longer functions (e.g. try Vercel's HTTP streaming suppor…" at bounding box center [485, 331] width 461 height 18
drag, startPoint x: 271, startPoint y: 319, endPoint x: 405, endPoint y: 319, distance: 134.3
click at [405, 322] on li "You find a way to run longer functions (e.g. try Vercel's HTTP streaming suppor…" at bounding box center [485, 331] width 461 height 18
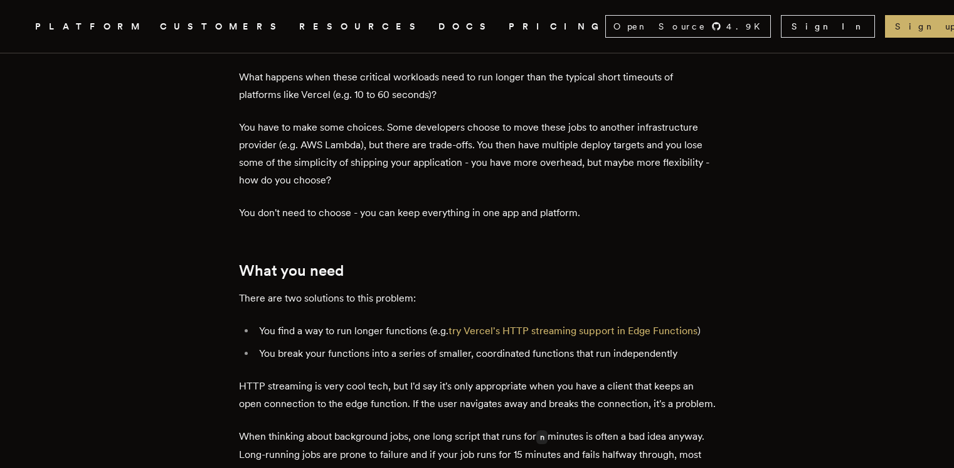
click at [446, 345] on li "You break your functions into a series of smaller, coordinated functions that r…" at bounding box center [485, 354] width 461 height 18
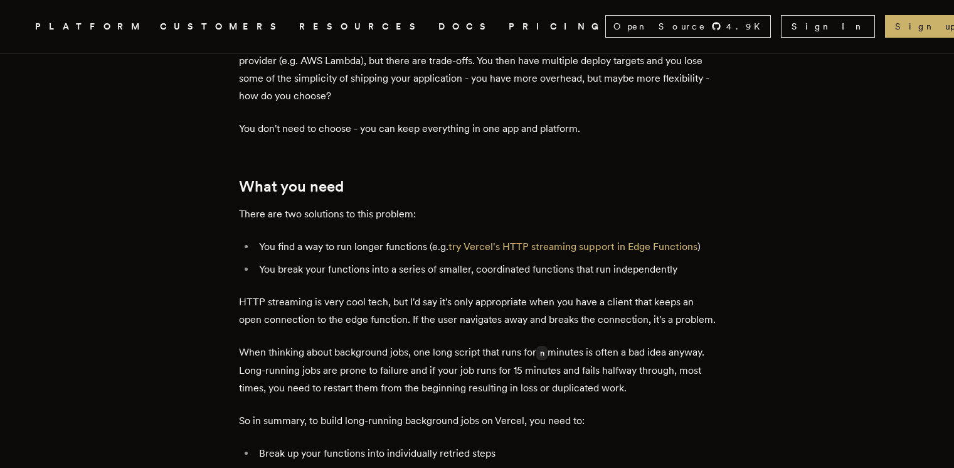
scroll to position [638, 0]
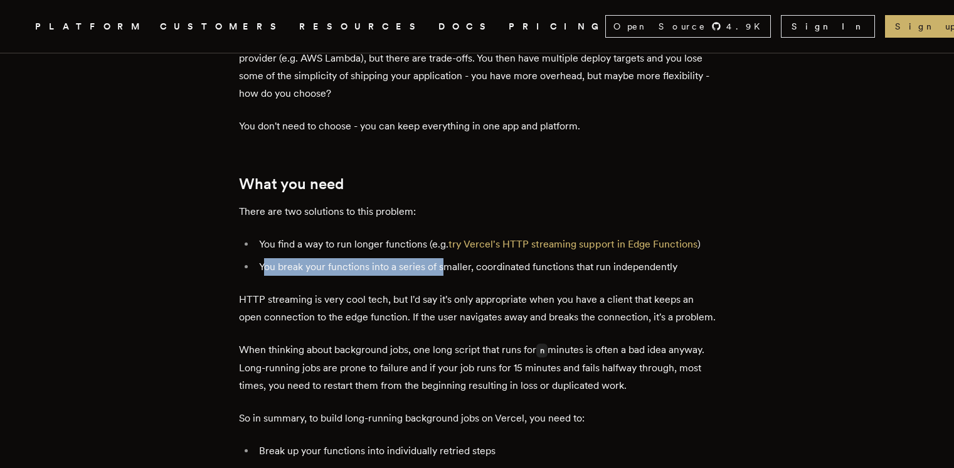
drag, startPoint x: 269, startPoint y: 259, endPoint x: 454, endPoint y: 250, distance: 186.0
click at [454, 258] on li "You break your functions into a series of smaller, coordinated functions that r…" at bounding box center [485, 267] width 461 height 18
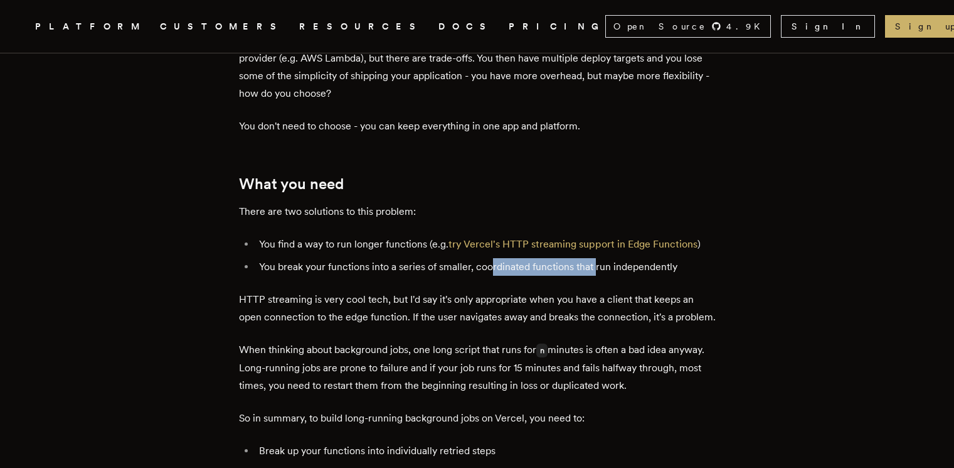
drag, startPoint x: 493, startPoint y: 254, endPoint x: 604, endPoint y: 247, distance: 110.7
click at [604, 258] on li "You break your functions into a series of smaller, coordinated functions that r…" at bounding box center [485, 267] width 461 height 18
click at [616, 300] on p "HTTP streaming is very cool tech, but I'd say it's only appropriate when you ha…" at bounding box center [477, 308] width 477 height 35
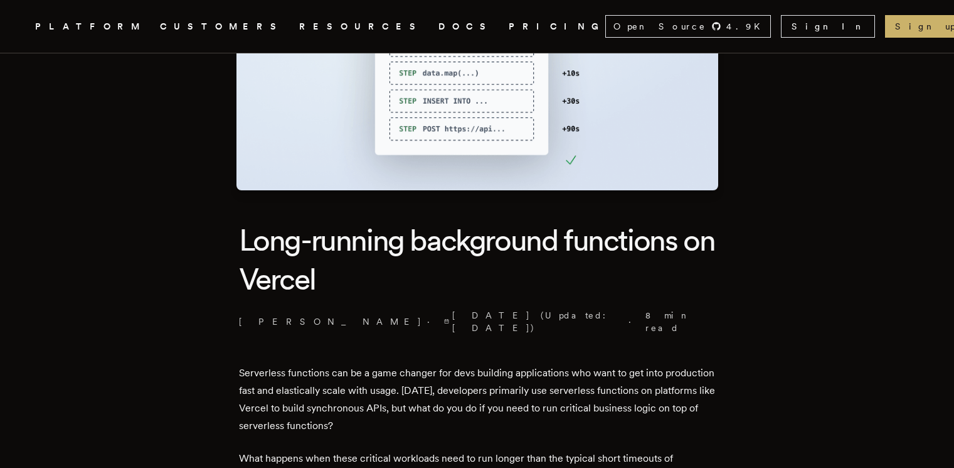
scroll to position [0, 0]
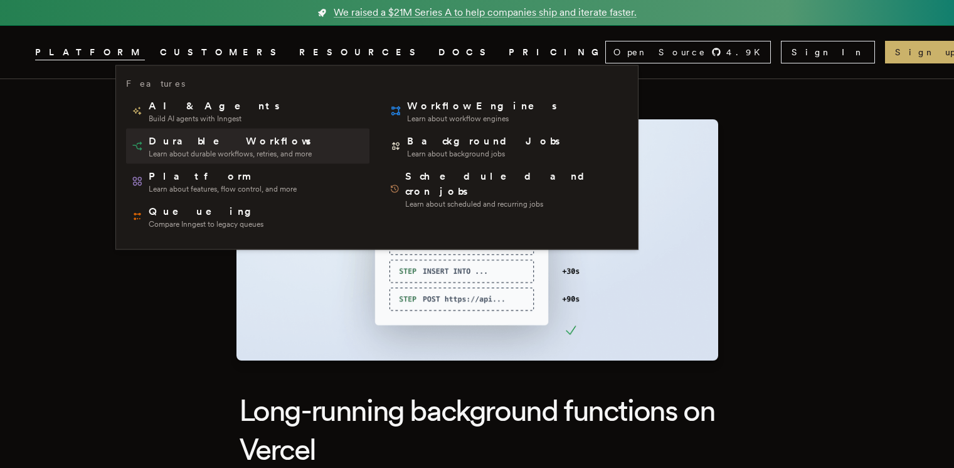
click at [176, 144] on span "Durable Workflows" at bounding box center [231, 141] width 164 height 15
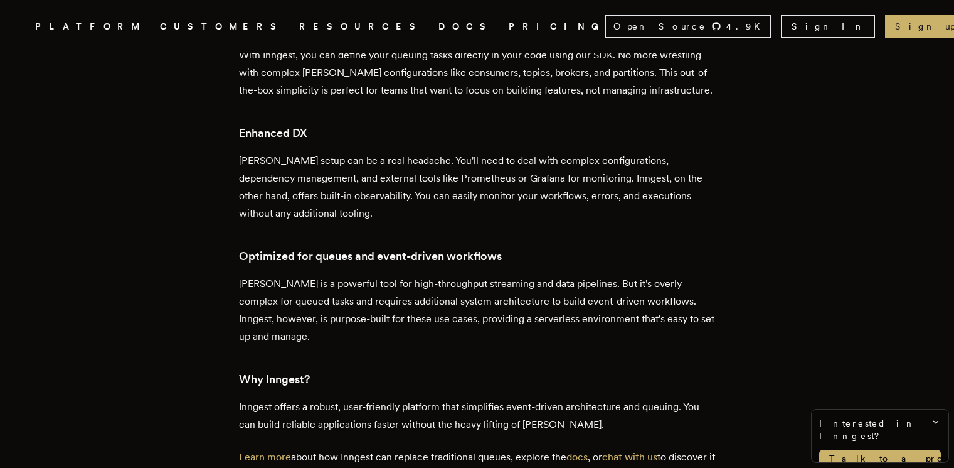
scroll to position [3125, 0]
